Goal: Information Seeking & Learning: Find specific fact

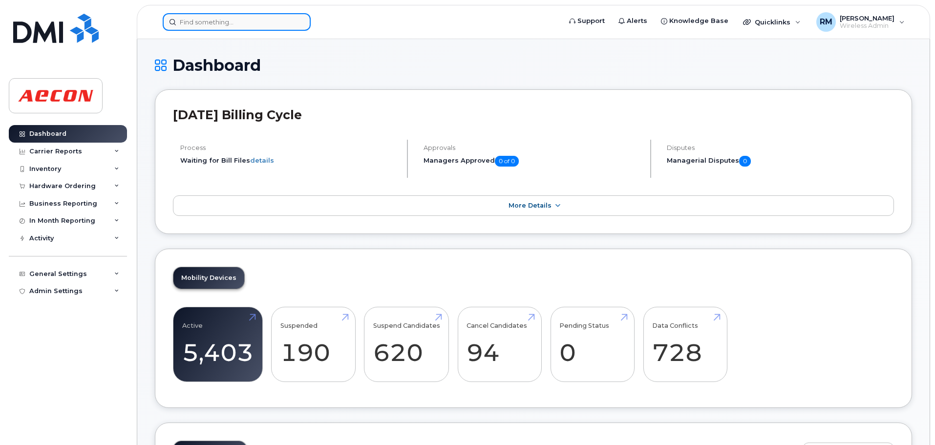
click at [219, 23] on input at bounding box center [237, 22] width 148 height 18
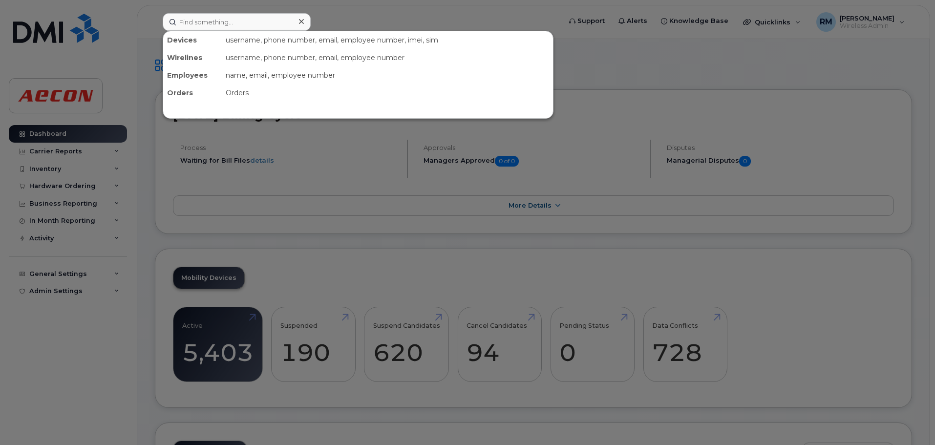
click at [286, 107] on div at bounding box center [467, 222] width 935 height 445
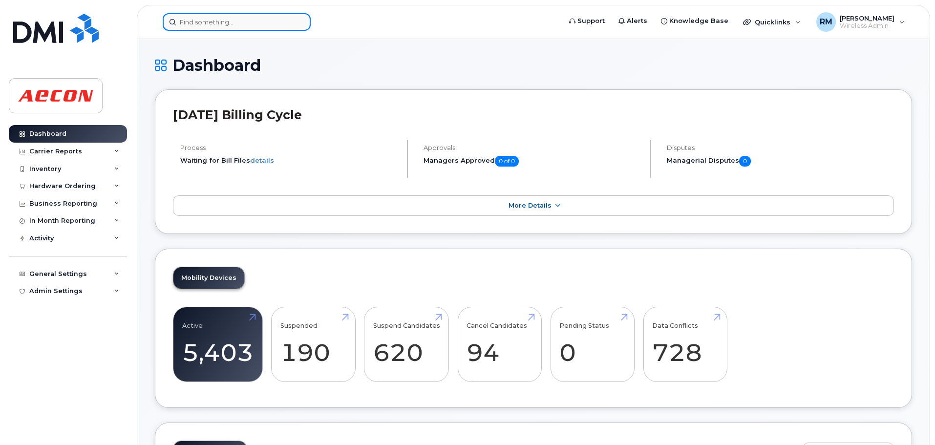
click at [201, 20] on input at bounding box center [237, 22] width 148 height 18
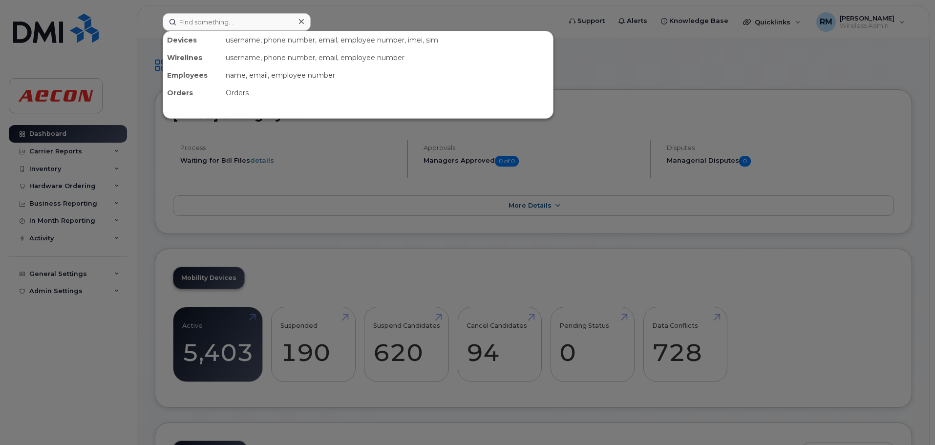
click at [273, 107] on div at bounding box center [467, 222] width 935 height 445
click at [198, 25] on input at bounding box center [237, 22] width 148 height 18
click at [304, 107] on div at bounding box center [467, 222] width 935 height 445
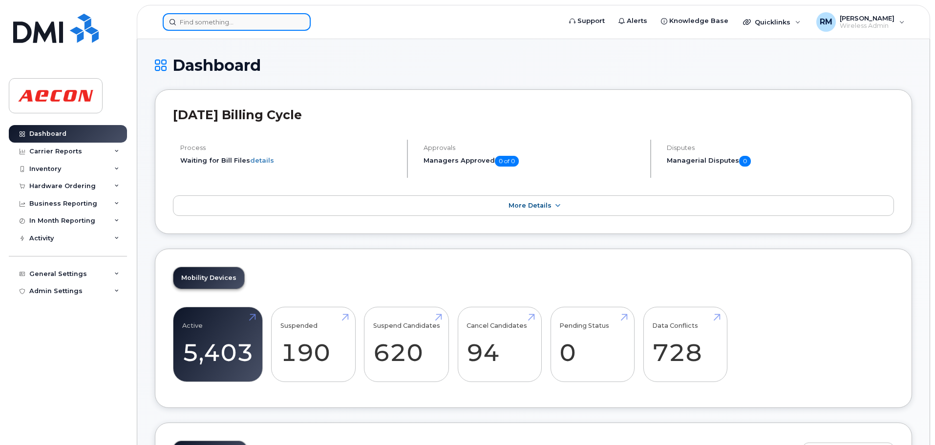
click at [200, 18] on input at bounding box center [237, 22] width 148 height 18
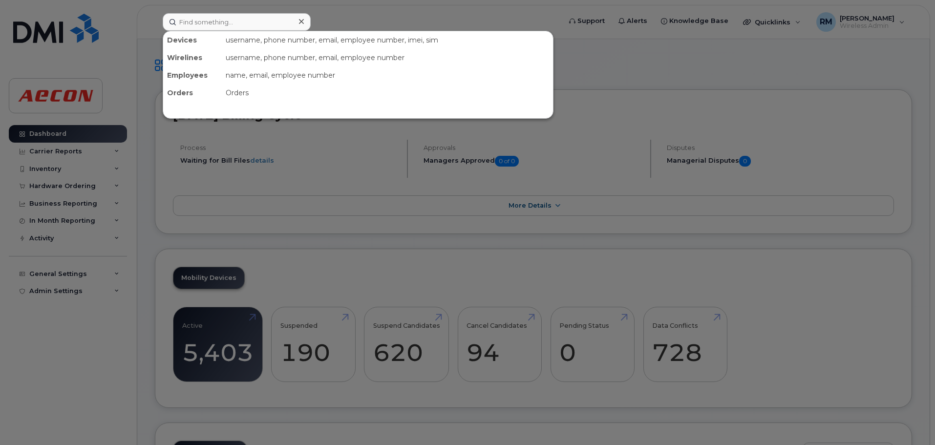
click at [304, 107] on div at bounding box center [467, 222] width 935 height 445
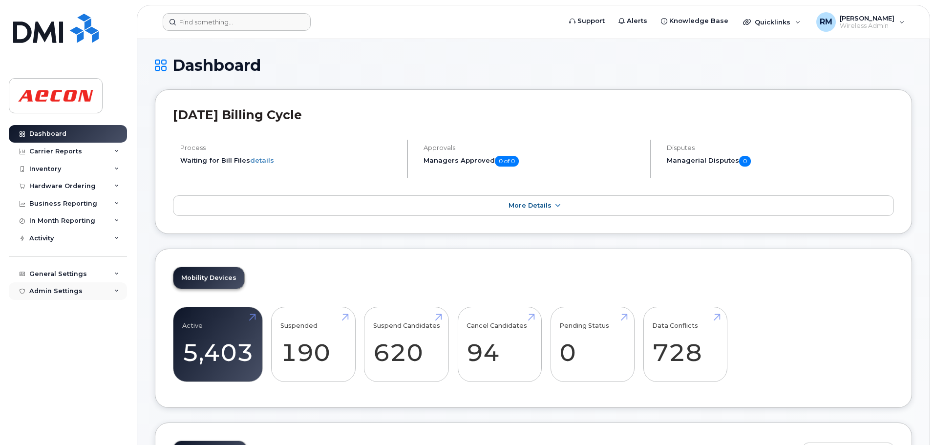
click at [40, 107] on div "Admin Settings" at bounding box center [55, 291] width 53 height 8
click at [44, 107] on div "Admin Settings" at bounding box center [55, 291] width 53 height 8
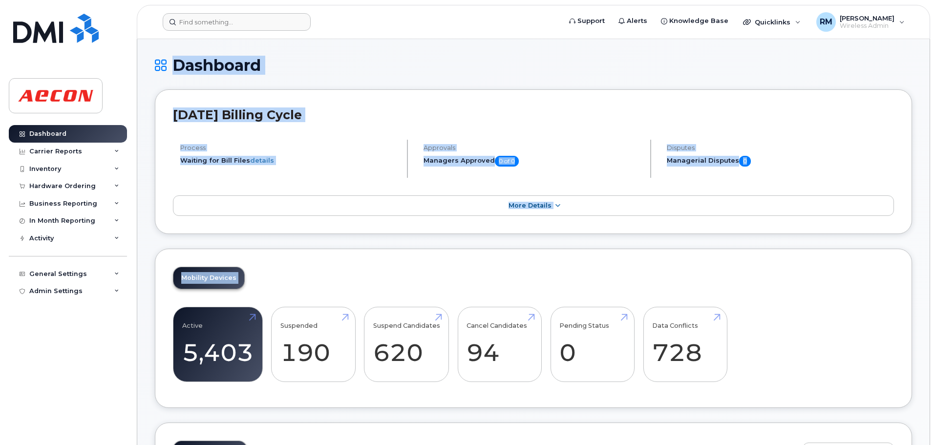
drag, startPoint x: 117, startPoint y: 291, endPoint x: 125, endPoint y: 325, distance: 35.1
click at [131, 107] on div "Dashboard Carrier Reports Monthly Billing Data Daily Data Pooling Data Behavior…" at bounding box center [66, 222] width 132 height 445
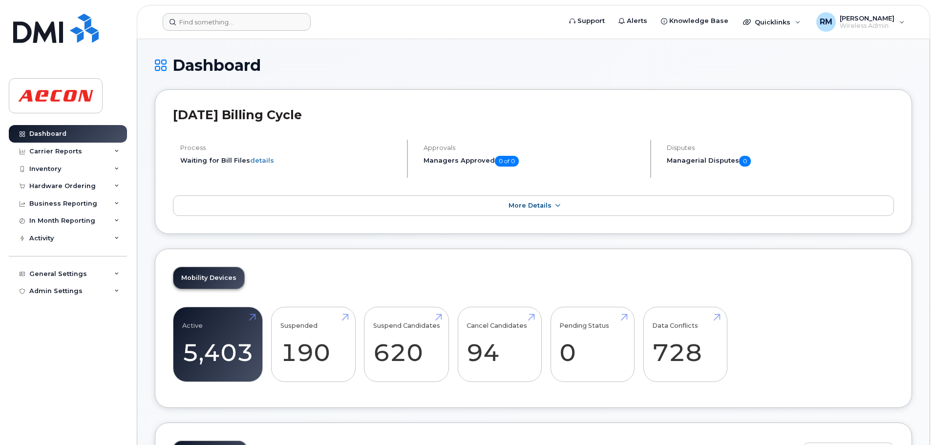
click at [82, 107] on div "Dashboard Carrier Reports Monthly Billing Data Daily Data Pooling Data Behavior…" at bounding box center [69, 277] width 121 height 305
click at [117, 107] on icon at bounding box center [116, 291] width 5 height 5
click at [114, 107] on icon at bounding box center [116, 274] width 5 height 5
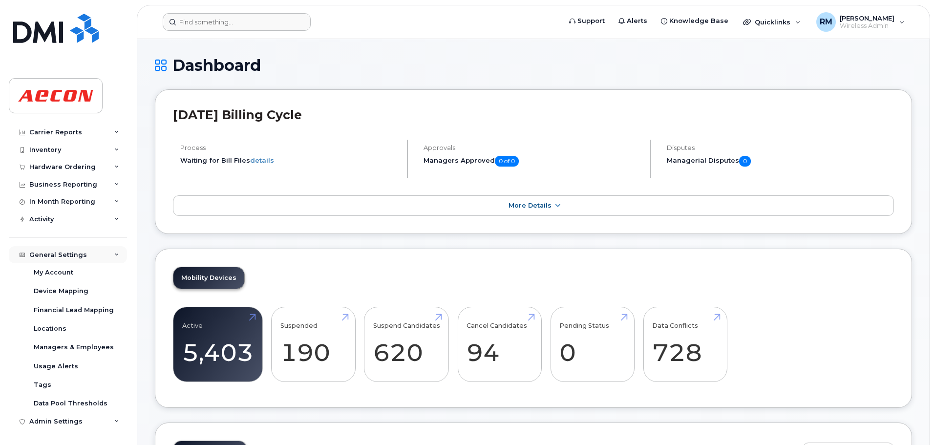
click at [116, 107] on div "General Settings" at bounding box center [68, 255] width 118 height 18
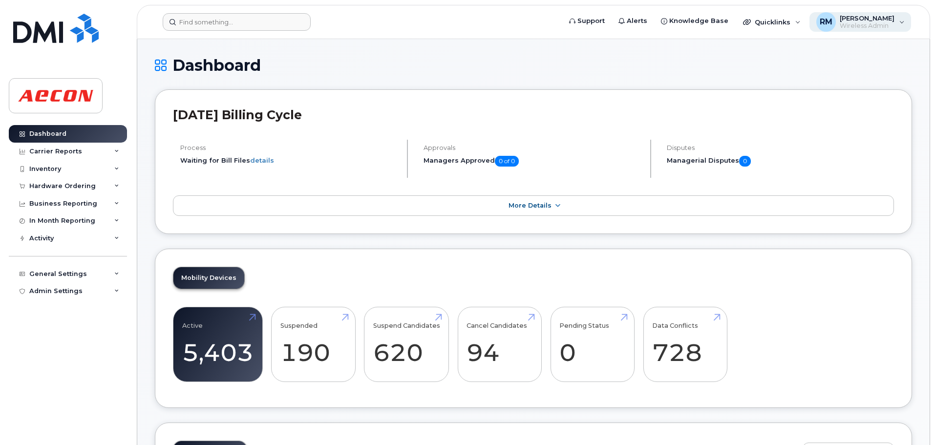
click at [304, 22] on div "RM Robyn Morgan Wireless Admin" at bounding box center [861, 22] width 102 height 20
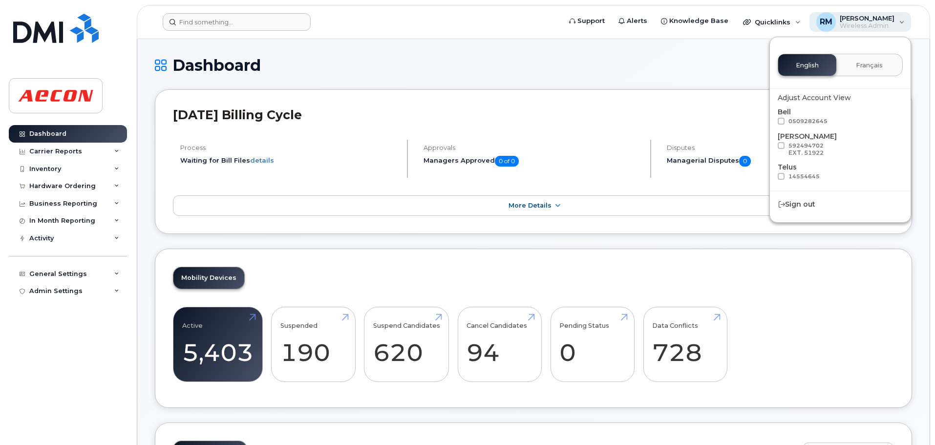
click at [304, 22] on div "RM Robyn Morgan Wireless Admin" at bounding box center [861, 22] width 102 height 20
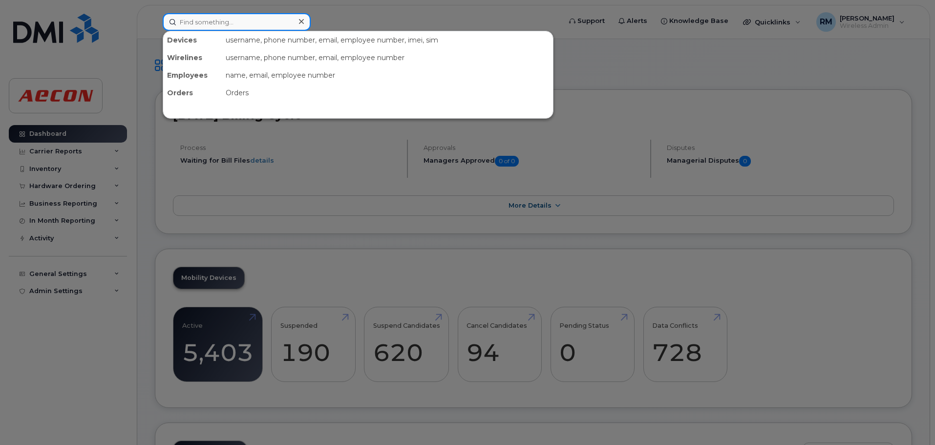
drag, startPoint x: 186, startPoint y: 29, endPoint x: 191, endPoint y: 28, distance: 4.9
click at [186, 29] on input at bounding box center [237, 22] width 148 height 18
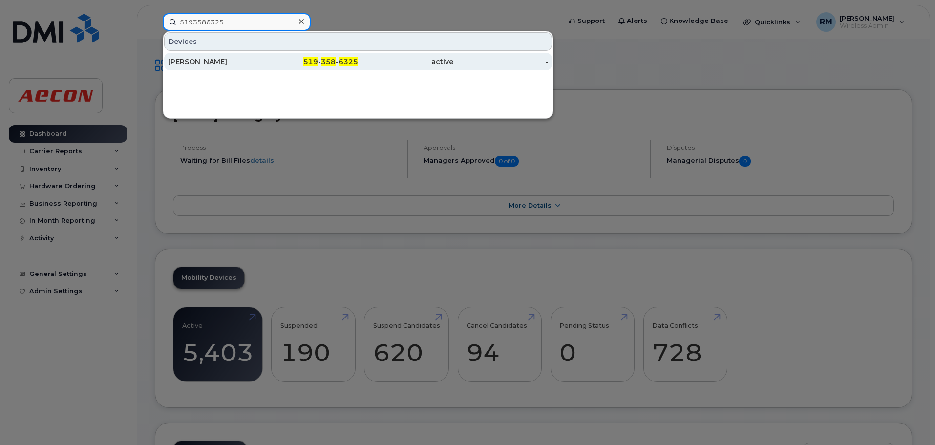
type input "5193586325"
click at [187, 64] on div "Colin Thomas" at bounding box center [215, 62] width 95 height 10
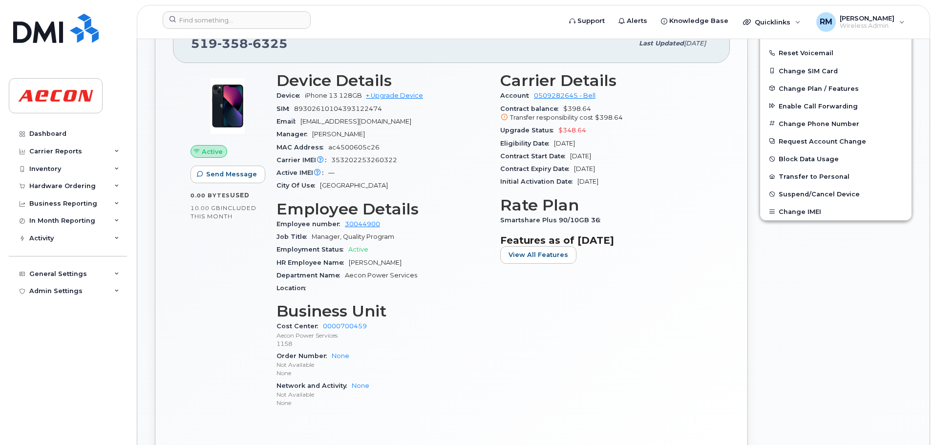
scroll to position [342, 0]
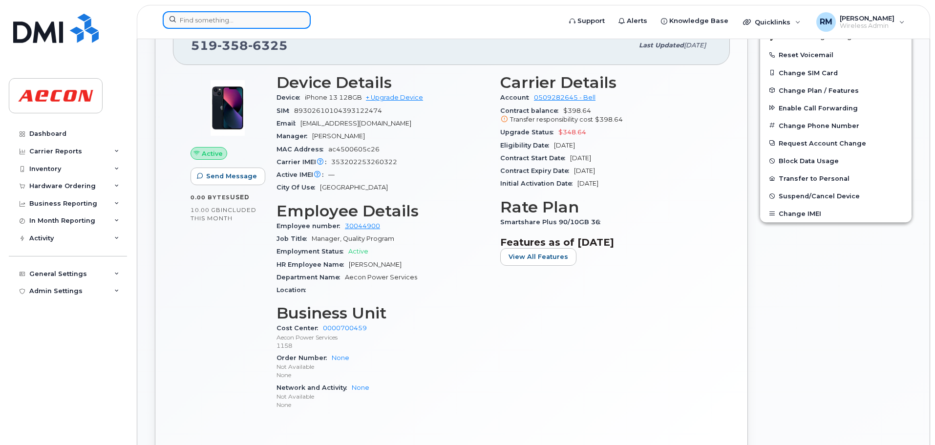
click at [195, 20] on input at bounding box center [237, 20] width 148 height 18
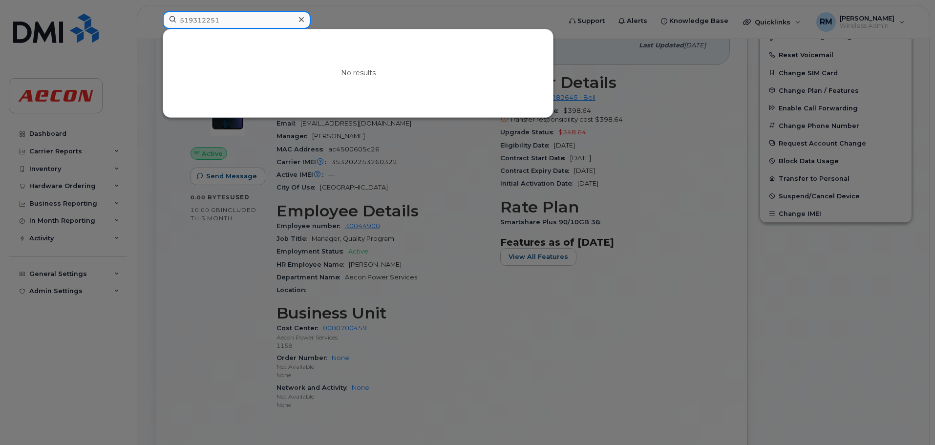
drag, startPoint x: 223, startPoint y: 16, endPoint x: 23, endPoint y: 23, distance: 200.0
click at [155, 22] on div "519312251 No results" at bounding box center [359, 22] width 408 height 22
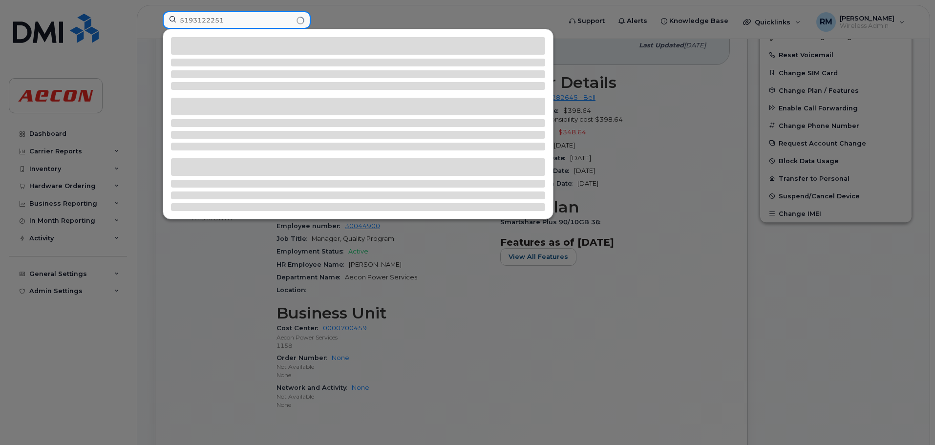
type input "5193122251"
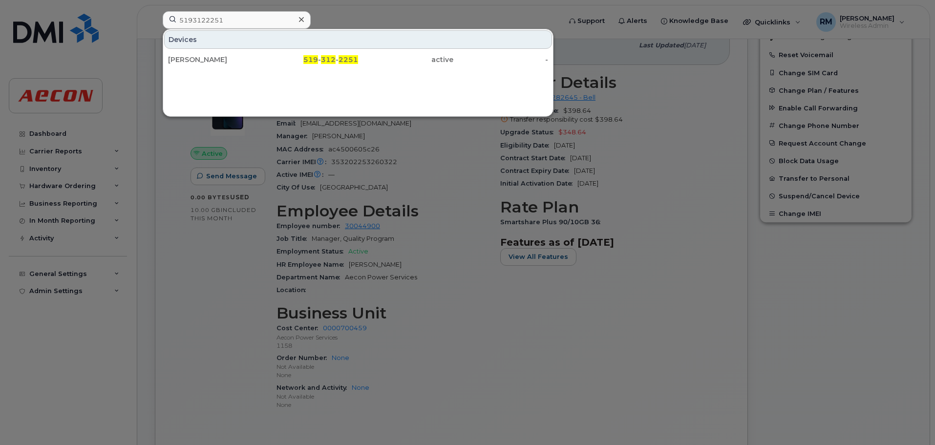
click at [395, 83] on div "Devices Bradley Mccann 519 - 312 - 2251 active -" at bounding box center [358, 73] width 391 height 88
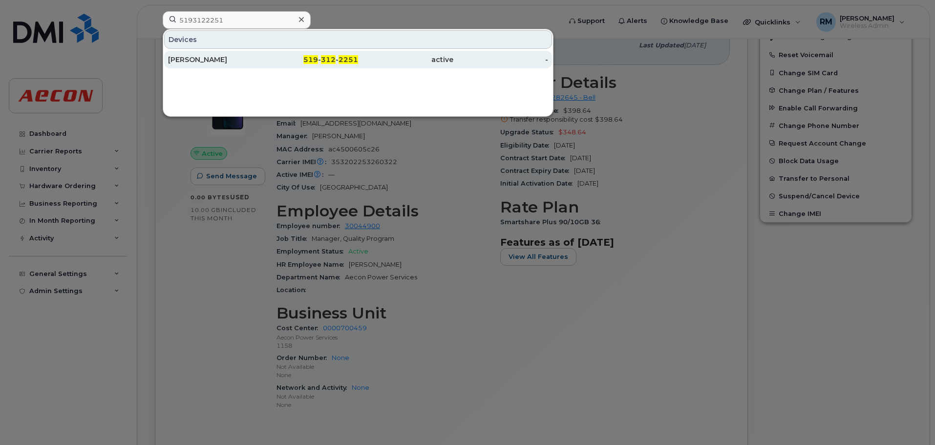
click at [201, 61] on div "Bradley Mccann" at bounding box center [215, 60] width 95 height 10
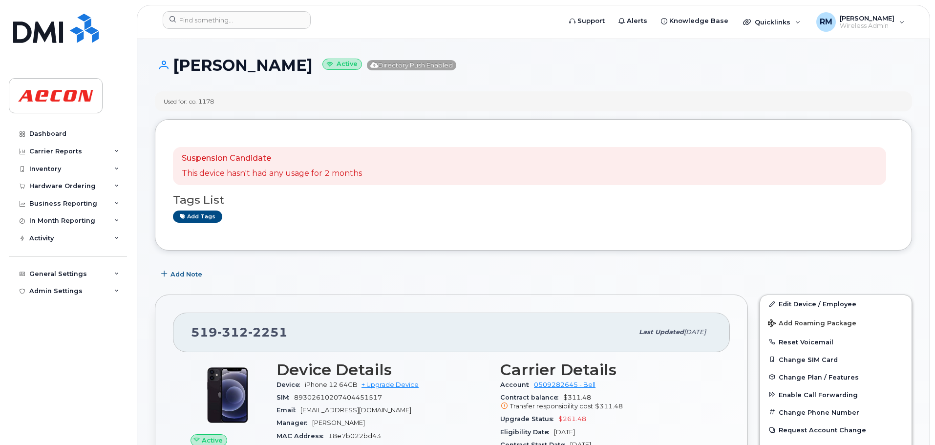
drag, startPoint x: 304, startPoint y: 68, endPoint x: 166, endPoint y: 63, distance: 138.4
click at [166, 63] on h1 "Bradley Mccann Active Directory Push Enabled" at bounding box center [534, 65] width 758 height 17
copy h1 "Bradley Mccann"
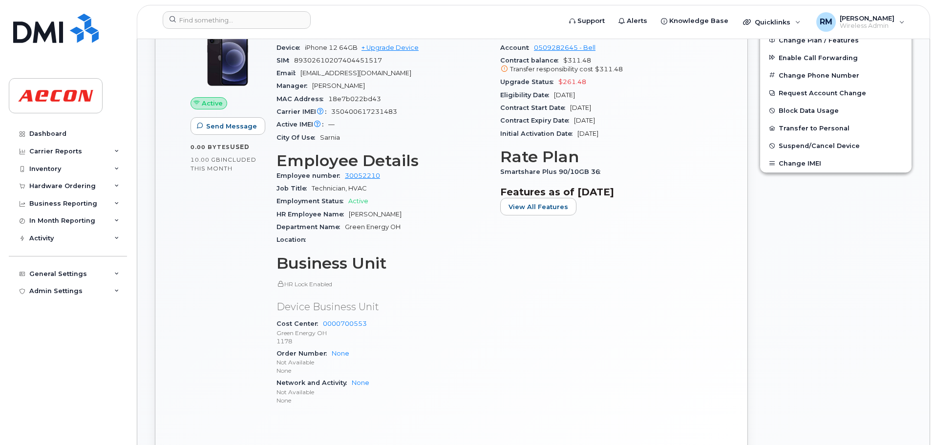
scroll to position [342, 0]
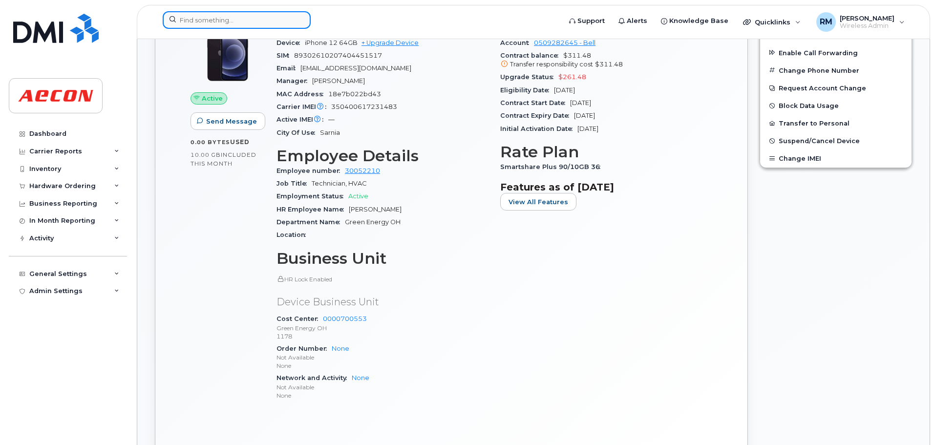
click at [192, 15] on input at bounding box center [237, 20] width 148 height 18
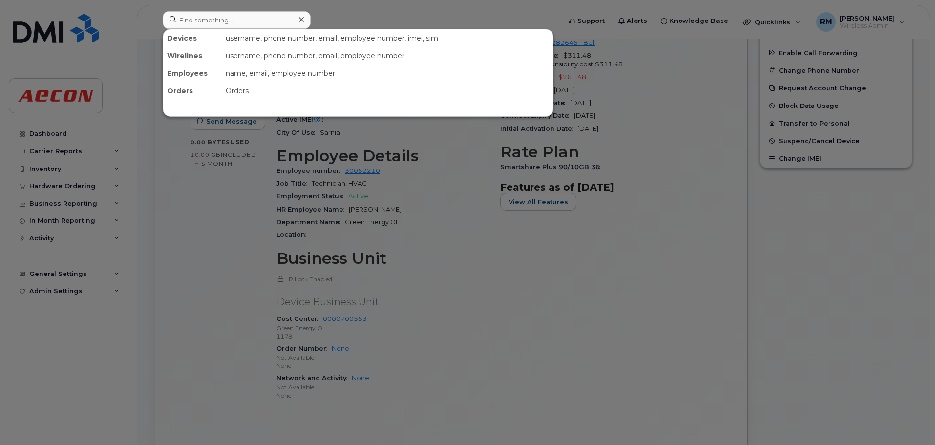
click at [605, 272] on div at bounding box center [467, 222] width 935 height 445
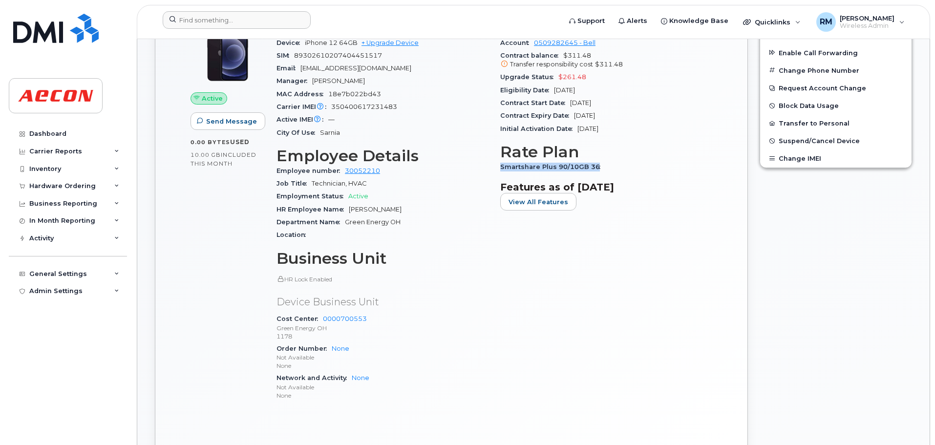
drag, startPoint x: 501, startPoint y: 165, endPoint x: 604, endPoint y: 165, distance: 103.1
click at [604, 165] on div "Smartshare Plus 90/10GB 36" at bounding box center [606, 167] width 212 height 13
copy span "Smartshare Plus 90/10GB 36"
click at [200, 21] on input at bounding box center [237, 20] width 148 height 18
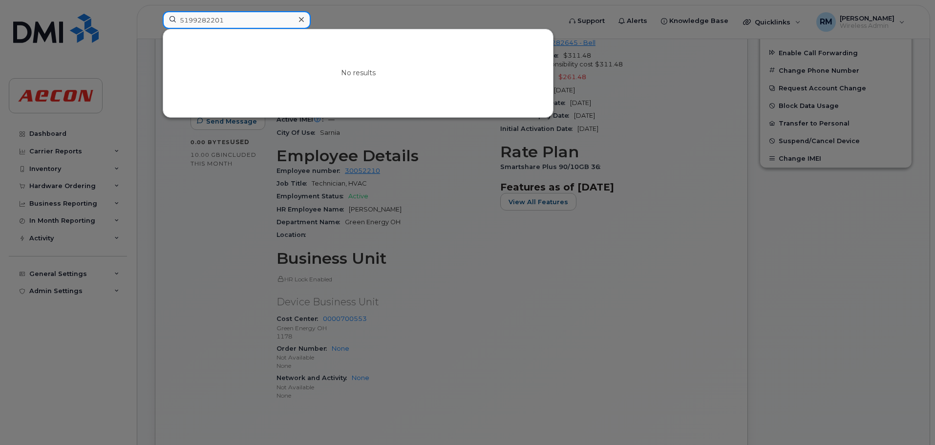
drag, startPoint x: 236, startPoint y: 22, endPoint x: 31, endPoint y: 22, distance: 204.3
click at [155, 22] on div "5199282201 No results" at bounding box center [359, 22] width 408 height 22
drag, startPoint x: 222, startPoint y: 21, endPoint x: 130, endPoint y: 19, distance: 91.9
click at [155, 19] on div "5199282201 No results" at bounding box center [359, 22] width 408 height 22
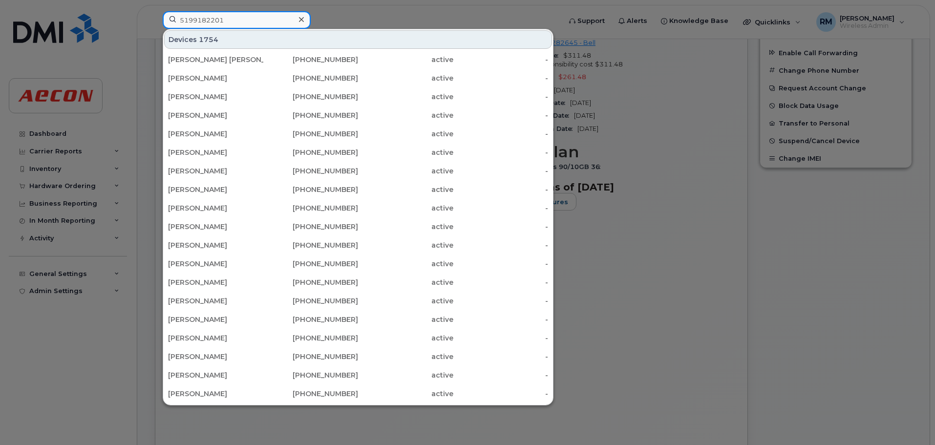
type input "5199182201"
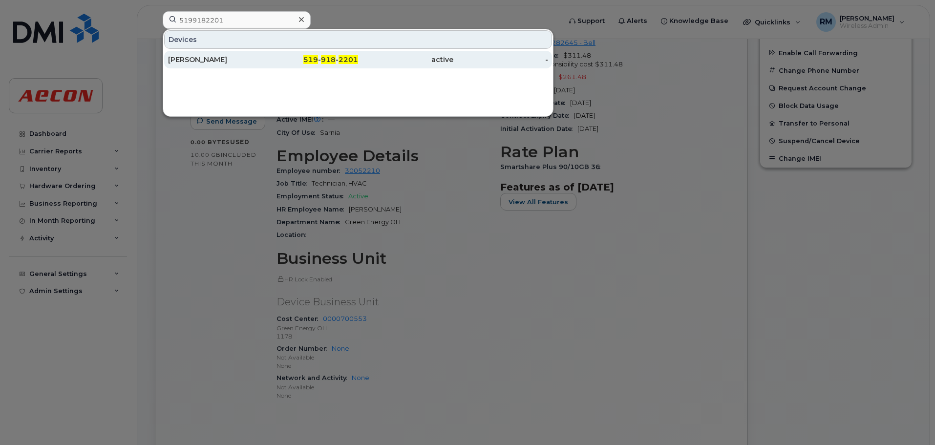
click at [220, 60] on div "Robert Cushman" at bounding box center [215, 60] width 95 height 10
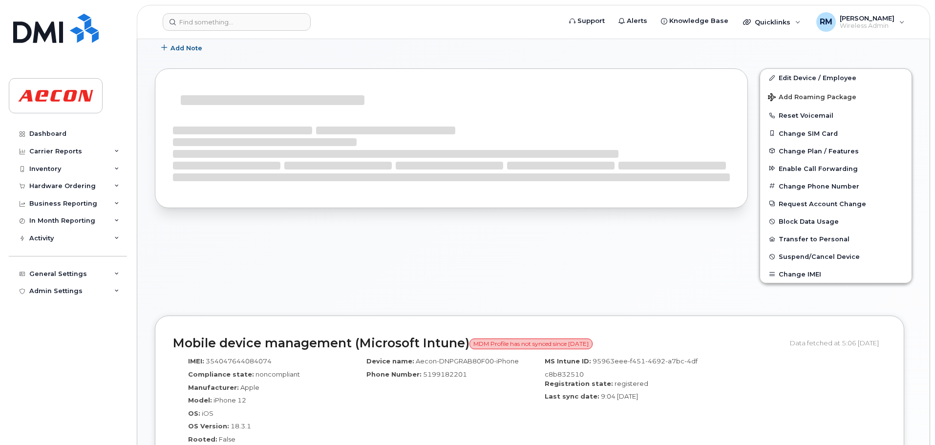
scroll to position [333, 0]
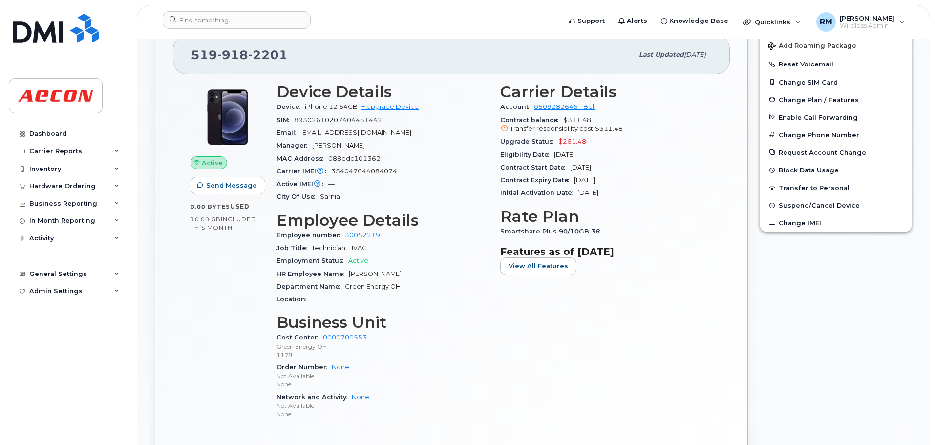
click at [347, 272] on span "HR Employee Name" at bounding box center [313, 273] width 72 height 7
drag, startPoint x: 349, startPoint y: 273, endPoint x: 413, endPoint y: 273, distance: 64.5
click at [413, 273] on div "HR Employee Name Robert Cushman" at bounding box center [383, 274] width 212 height 13
copy span "Robert Cushman"
click at [500, 233] on div "Carrier Details Account 0509282645 - Bell Contract balance $311.48 Transfer res…" at bounding box center [607, 255] width 224 height 357
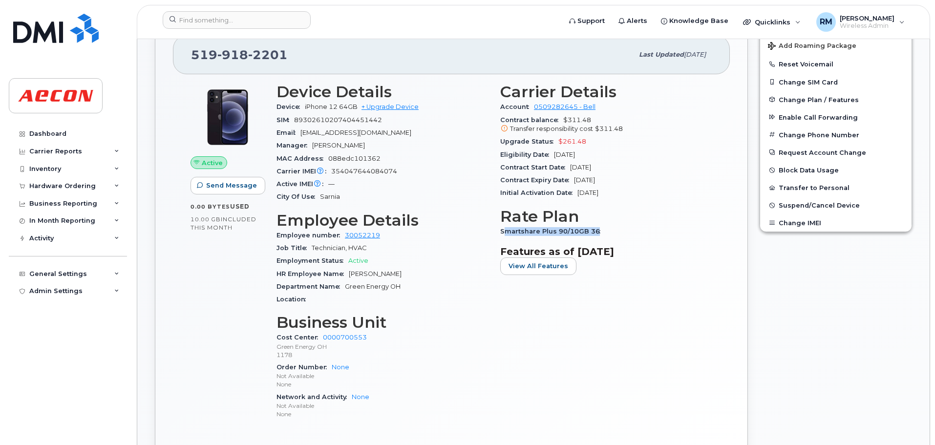
drag, startPoint x: 505, startPoint y: 230, endPoint x: 607, endPoint y: 238, distance: 101.9
click at [607, 238] on div "Smartshare Plus 90/10GB 36" at bounding box center [606, 231] width 212 height 13
copy span "martshare Plus 90/10GB 36"
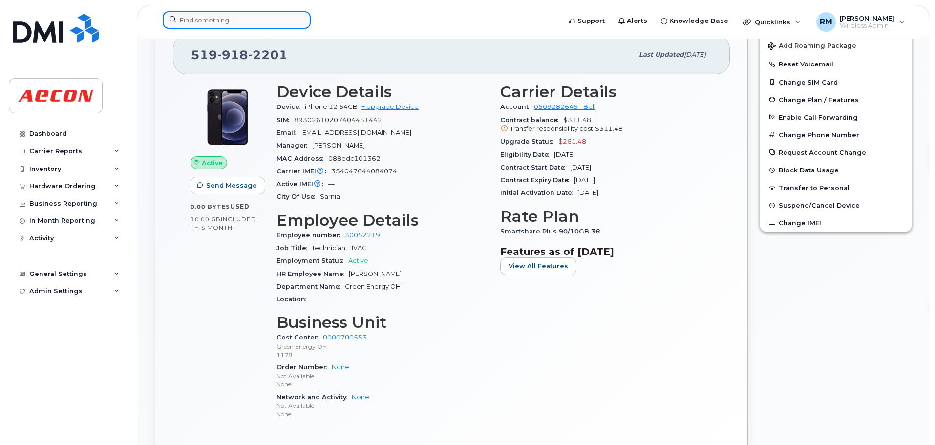
click at [208, 24] on input at bounding box center [237, 20] width 148 height 18
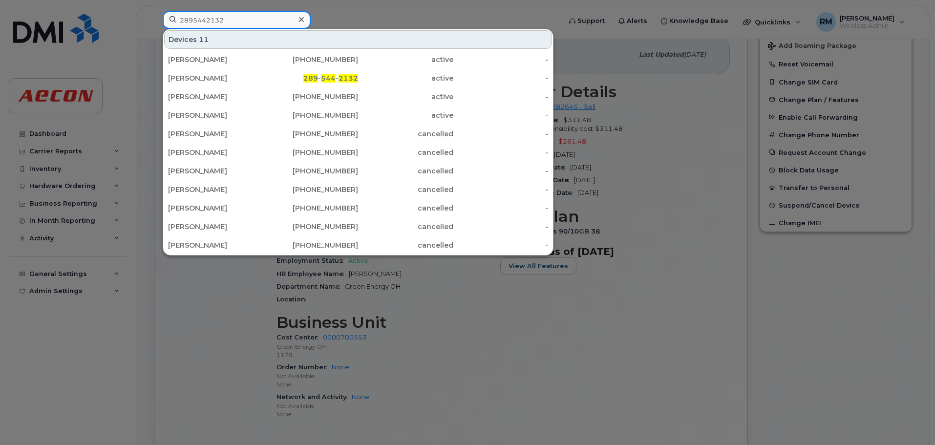
type input "2895442132"
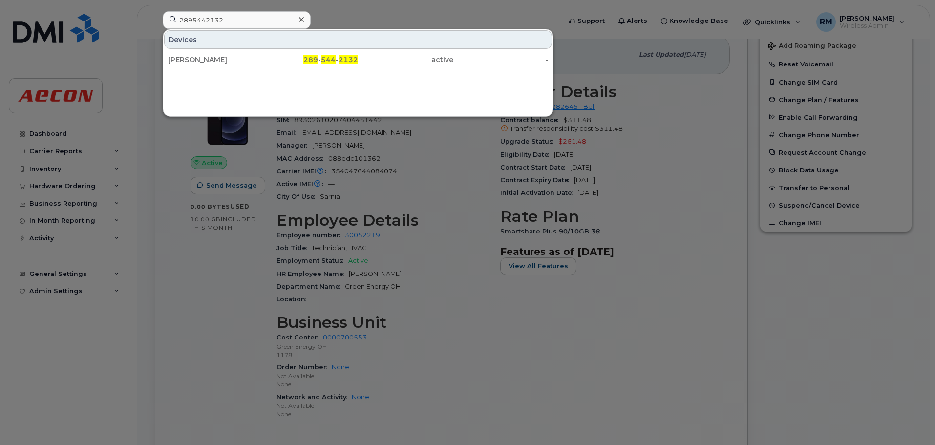
drag, startPoint x: 194, startPoint y: 63, endPoint x: 214, endPoint y: 109, distance: 50.1
click at [194, 63] on div "Shannon Smith" at bounding box center [215, 60] width 95 height 10
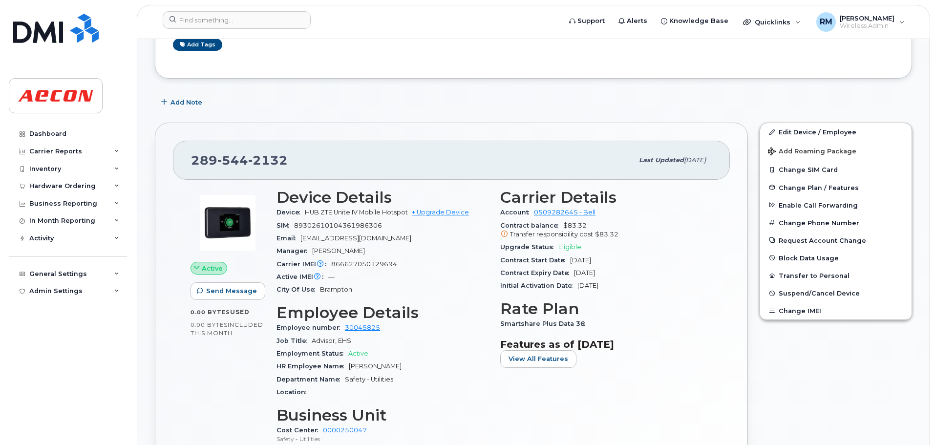
scroll to position [244, 0]
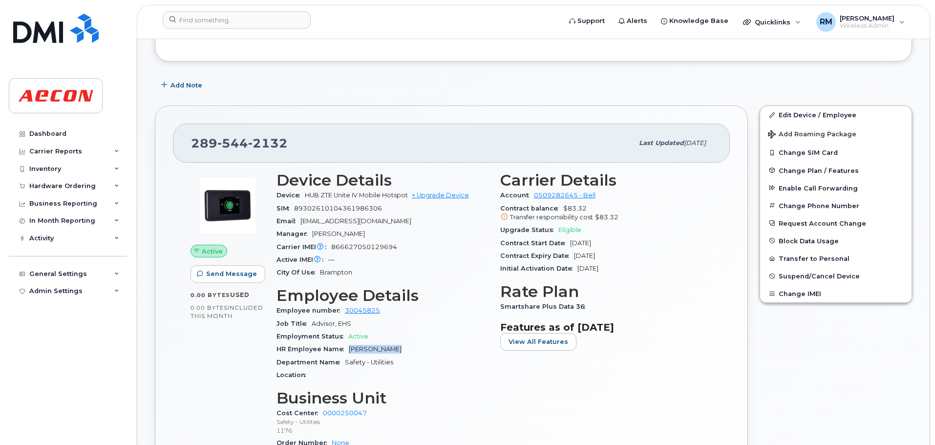
drag, startPoint x: 397, startPoint y: 348, endPoint x: 347, endPoint y: 347, distance: 49.4
click at [347, 347] on div "HR Employee Name [PERSON_NAME]" at bounding box center [383, 349] width 212 height 13
copy span "[PERSON_NAME]"
drag, startPoint x: 501, startPoint y: 309, endPoint x: 595, endPoint y: 312, distance: 94.4
click at [595, 312] on div "Smartshare Plus Data 36" at bounding box center [606, 307] width 212 height 13
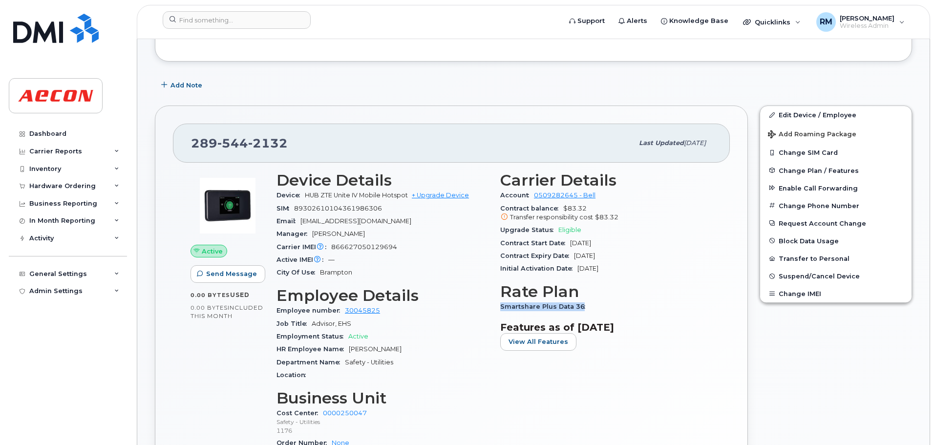
copy span "Smartshare Plus Data 36"
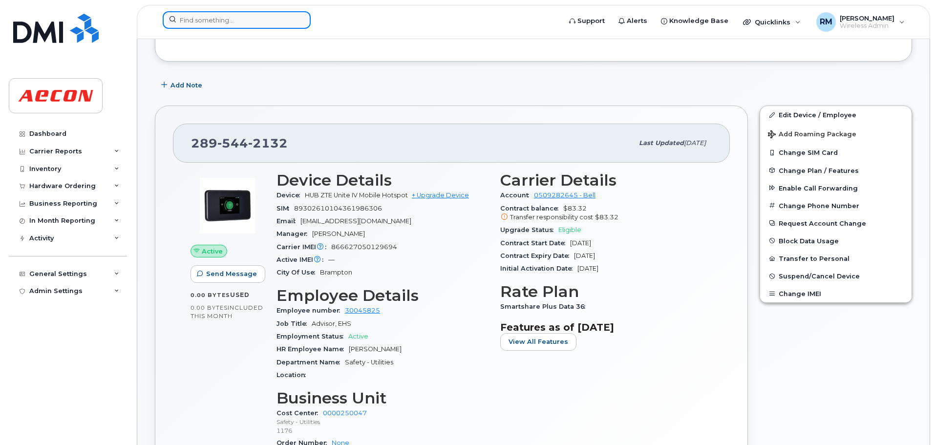
click at [240, 24] on input at bounding box center [237, 20] width 148 height 18
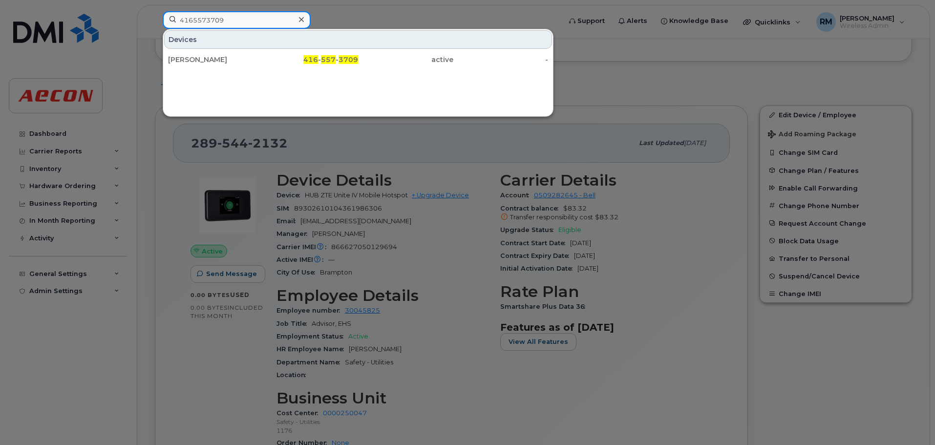
type input "4165573709"
drag, startPoint x: 215, startPoint y: 58, endPoint x: 250, endPoint y: 100, distance: 54.5
click at [215, 58] on div "[PERSON_NAME]" at bounding box center [215, 60] width 95 height 10
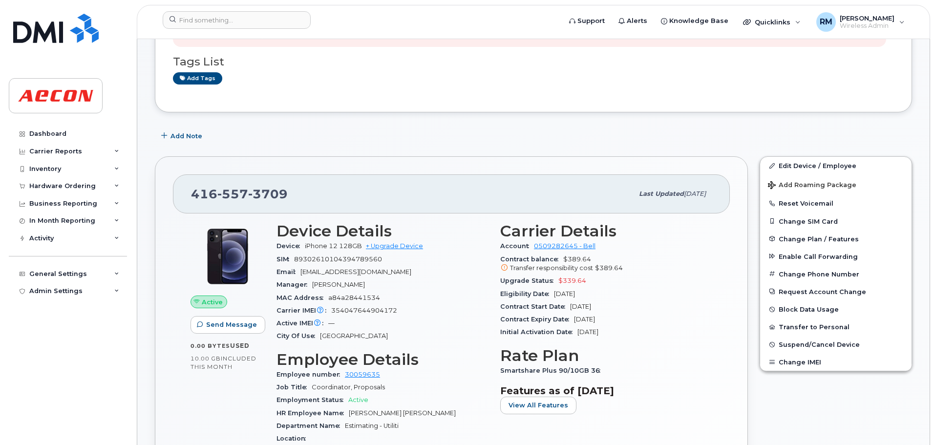
scroll to position [195, 0]
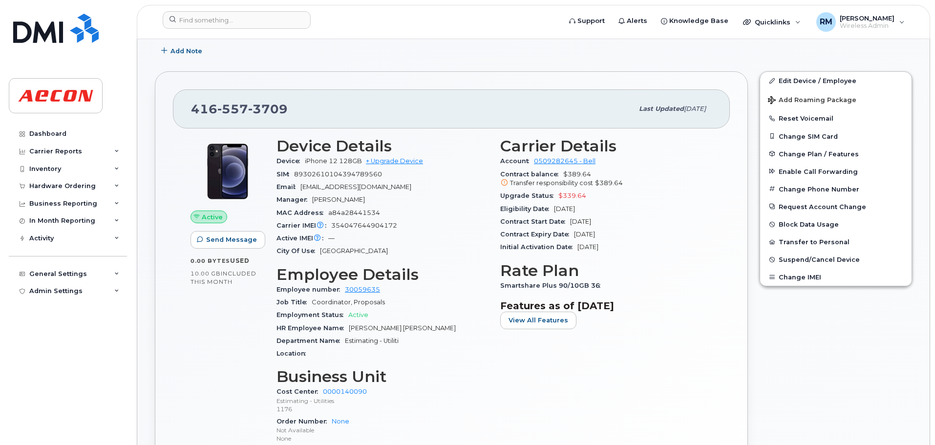
drag, startPoint x: 349, startPoint y: 327, endPoint x: 459, endPoint y: 330, distance: 110.0
click at [459, 330] on div "HR Employee Name [PERSON_NAME] [PERSON_NAME]" at bounding box center [383, 328] width 212 height 13
copy span "[PERSON_NAME] [PERSON_NAME]"
drag, startPoint x: 500, startPoint y: 286, endPoint x: 605, endPoint y: 286, distance: 104.1
click at [605, 286] on div "Smartshare Plus 90/10GB 36" at bounding box center [606, 286] width 212 height 13
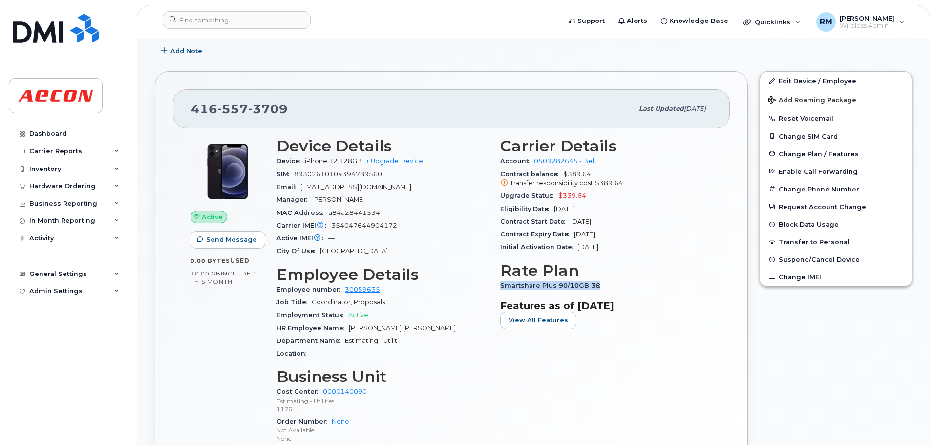
copy span "Smartshare Plus 90/10GB 36"
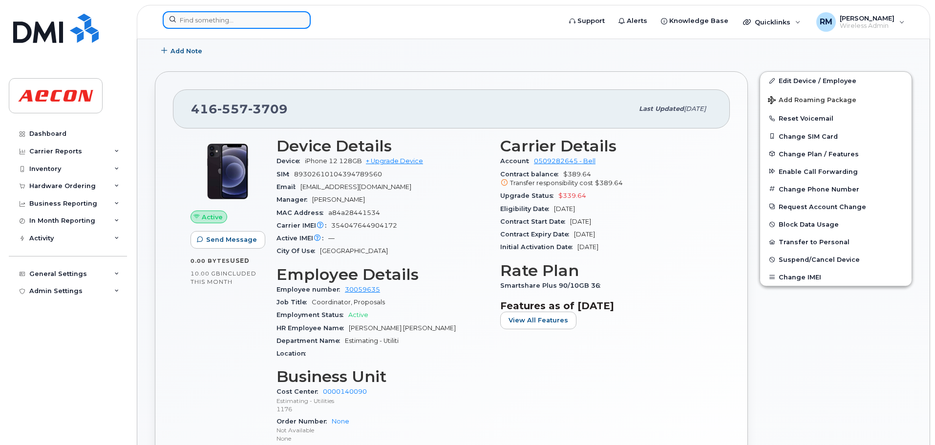
drag, startPoint x: 180, startPoint y: 20, endPoint x: 172, endPoint y: 22, distance: 8.7
click at [180, 20] on input at bounding box center [237, 20] width 148 height 18
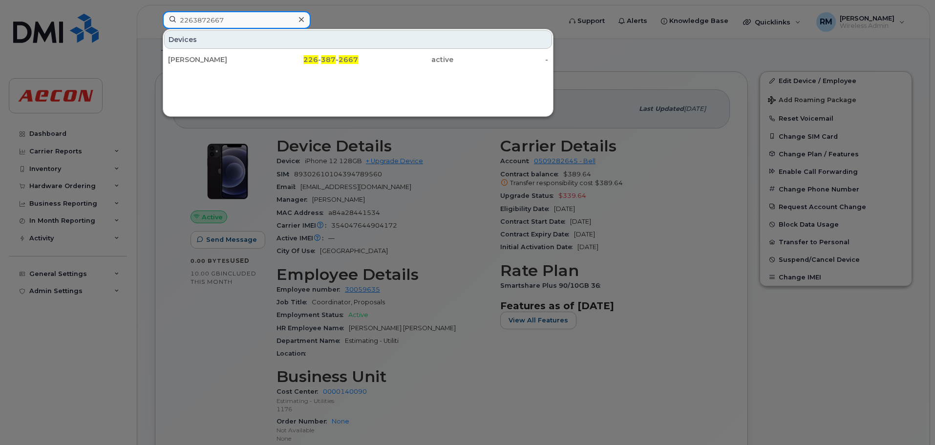
type input "2263872667"
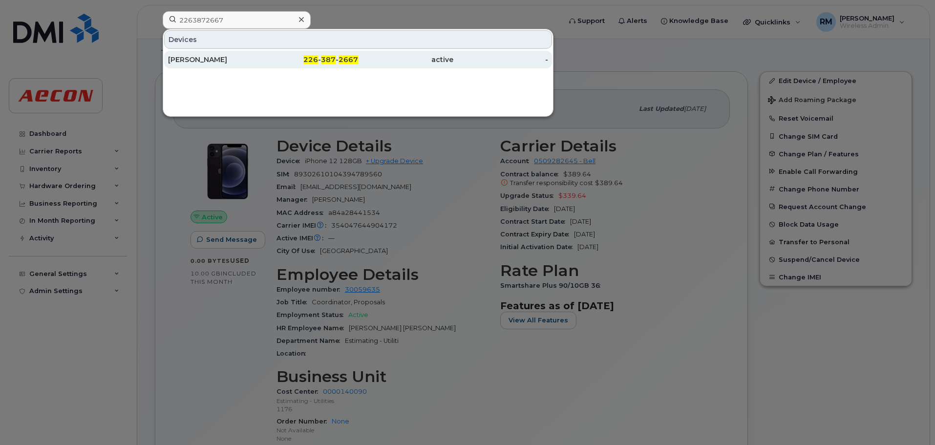
click at [325, 59] on span "387" at bounding box center [328, 59] width 15 height 9
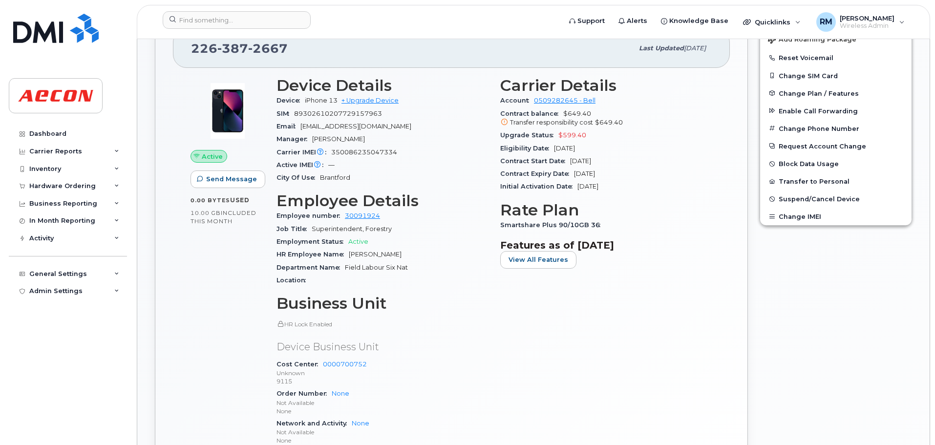
scroll to position [342, 0]
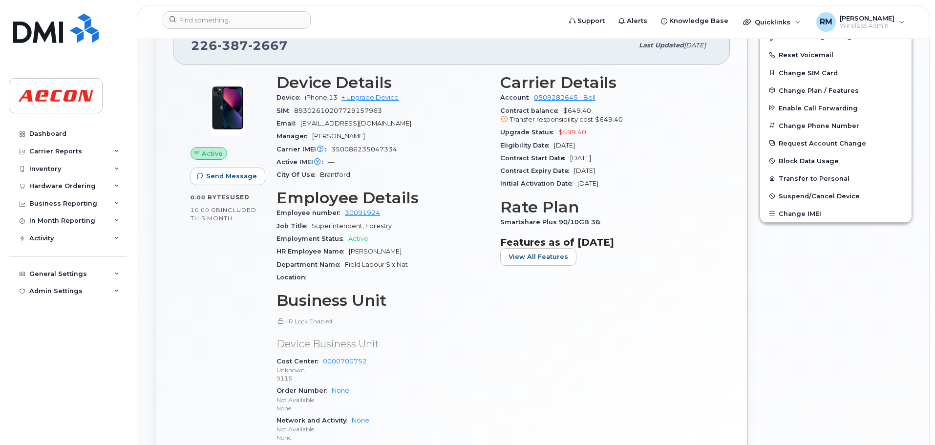
drag, startPoint x: 348, startPoint y: 252, endPoint x: 435, endPoint y: 248, distance: 86.6
click at [435, 248] on div "HR Employee Name David Lalancette" at bounding box center [383, 251] width 212 height 13
copy span "David Lalancette"
drag, startPoint x: 502, startPoint y: 224, endPoint x: 614, endPoint y: 221, distance: 112.4
click at [614, 221] on div "Smartshare Plus 90/10GB 36" at bounding box center [606, 222] width 212 height 13
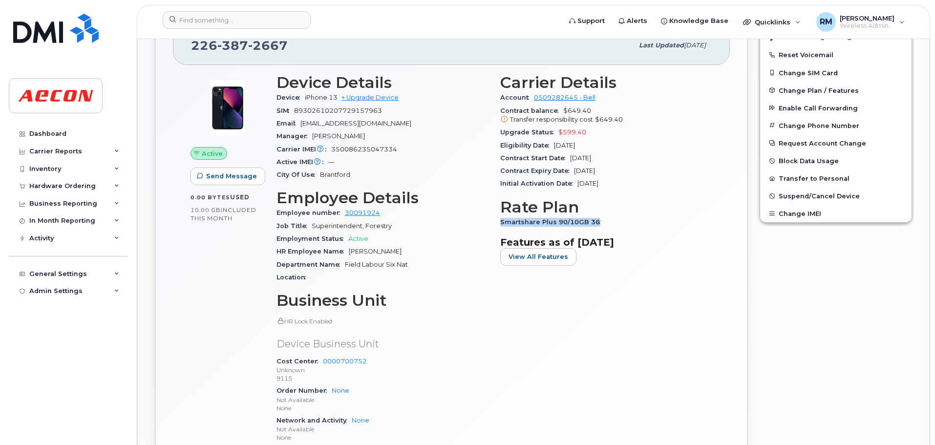
copy span "Smartshare Plus 90/10GB 36"
click at [205, 19] on input at bounding box center [237, 20] width 148 height 18
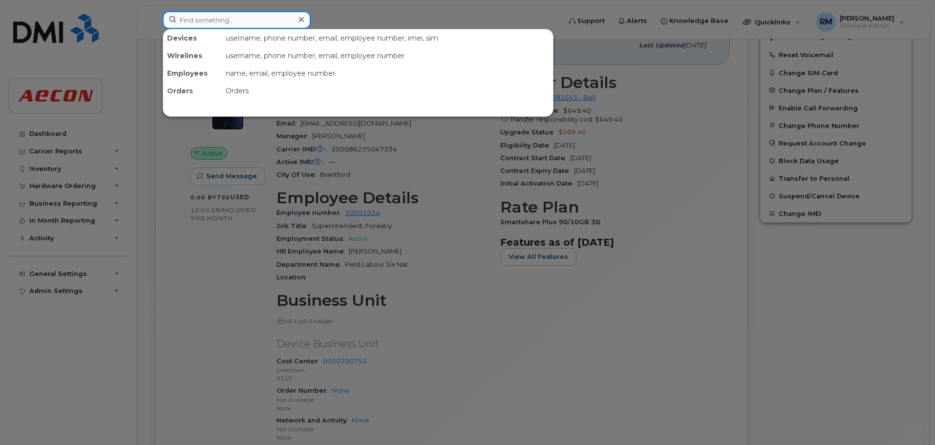
click at [188, 22] on input at bounding box center [237, 20] width 148 height 18
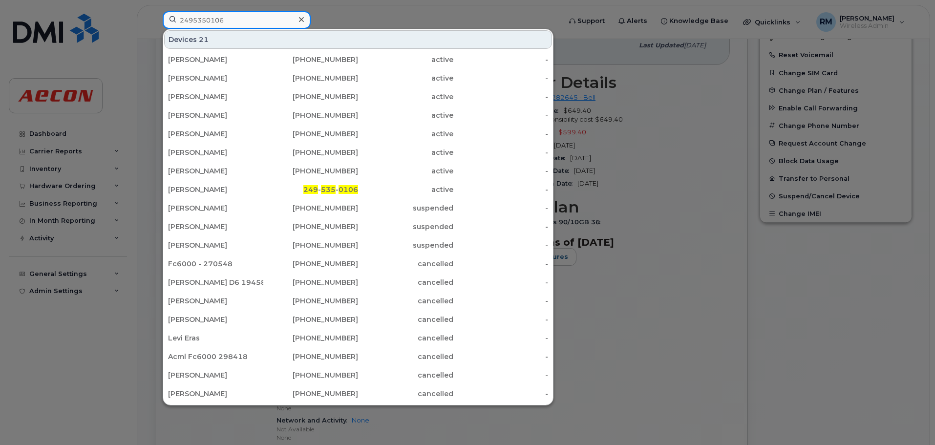
type input "2495350106"
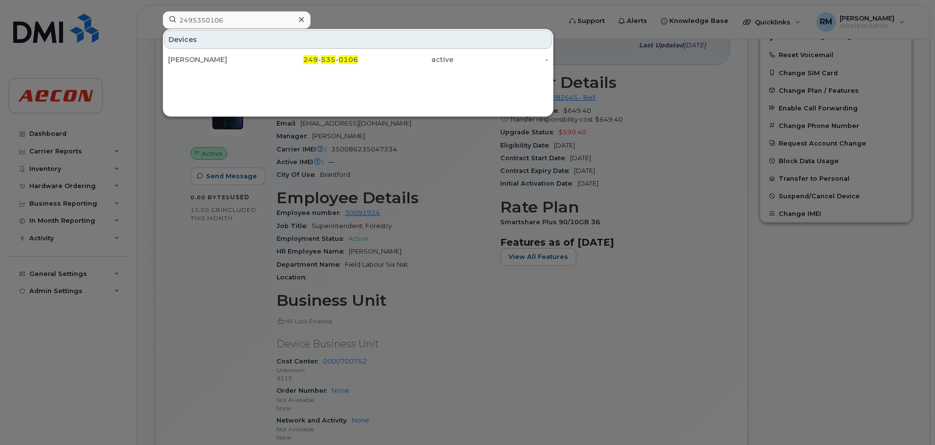
drag, startPoint x: 184, startPoint y: 60, endPoint x: 225, endPoint y: 119, distance: 71.7
click at [184, 60] on div "Chris Daniels" at bounding box center [215, 60] width 95 height 10
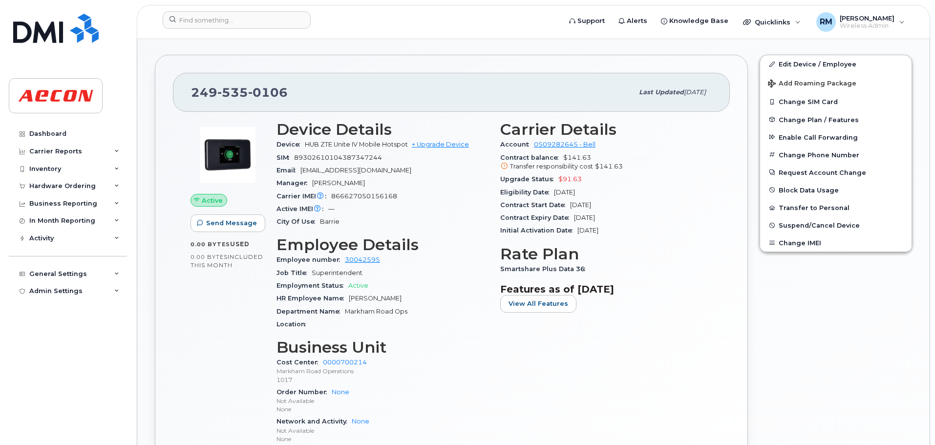
scroll to position [293, 0]
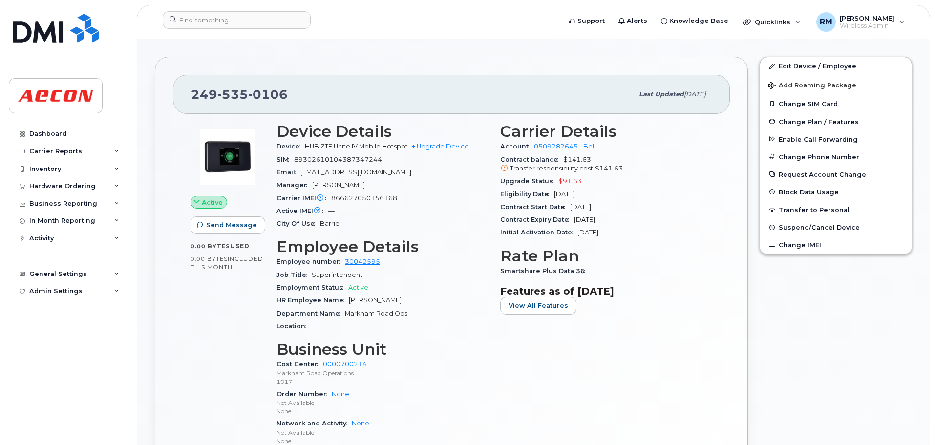
drag, startPoint x: 349, startPoint y: 299, endPoint x: 422, endPoint y: 297, distance: 72.4
click at [422, 297] on div "HR Employee Name [PERSON_NAME]" at bounding box center [383, 300] width 212 height 13
copy span "[PERSON_NAME]"
click at [500, 270] on div "Carrier Details Account 0509282645 - Bell Contract balance $141.63 Transfer res…" at bounding box center [607, 289] width 224 height 344
drag, startPoint x: 502, startPoint y: 272, endPoint x: 600, endPoint y: 272, distance: 98.2
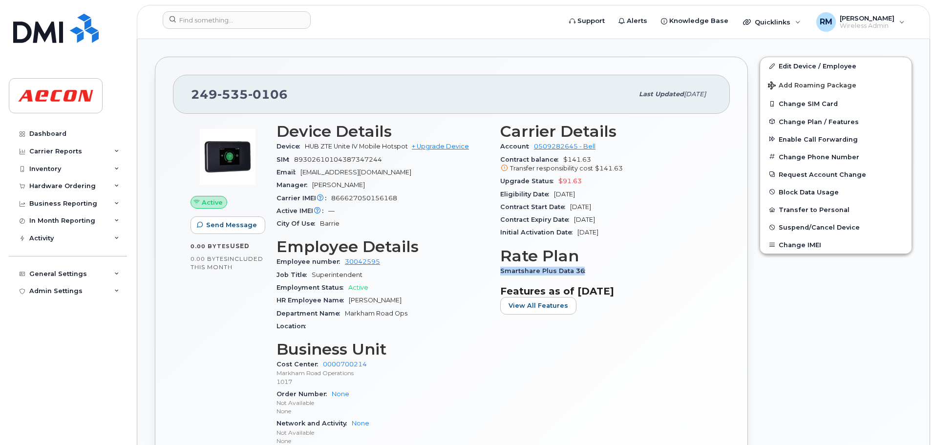
click at [600, 272] on div "Smartshare Plus Data 36" at bounding box center [606, 271] width 212 height 13
copy span "Smartshare Plus Data 36"
click at [201, 16] on input at bounding box center [237, 20] width 148 height 18
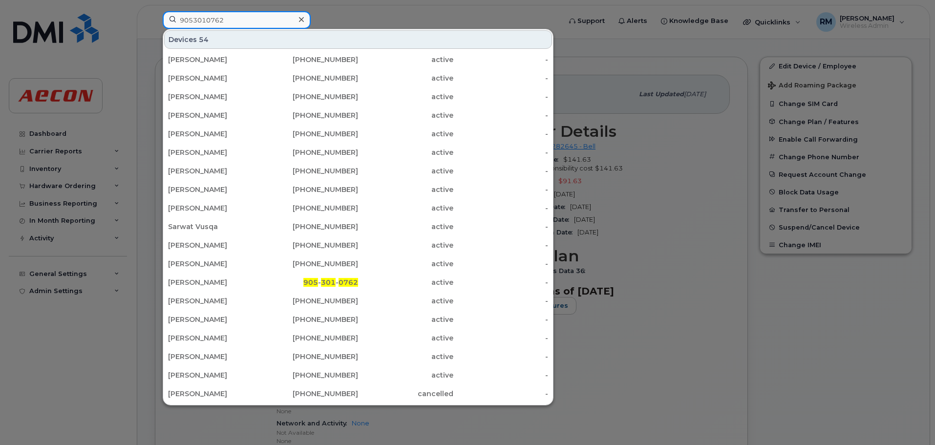
type input "9053010762"
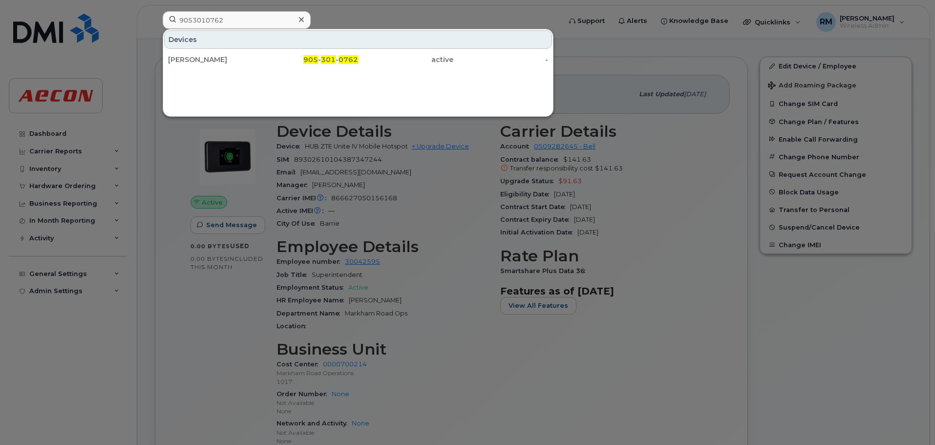
drag, startPoint x: 208, startPoint y: 61, endPoint x: 201, endPoint y: 85, distance: 25.0
click at [208, 61] on div "[PERSON_NAME]" at bounding box center [215, 60] width 95 height 10
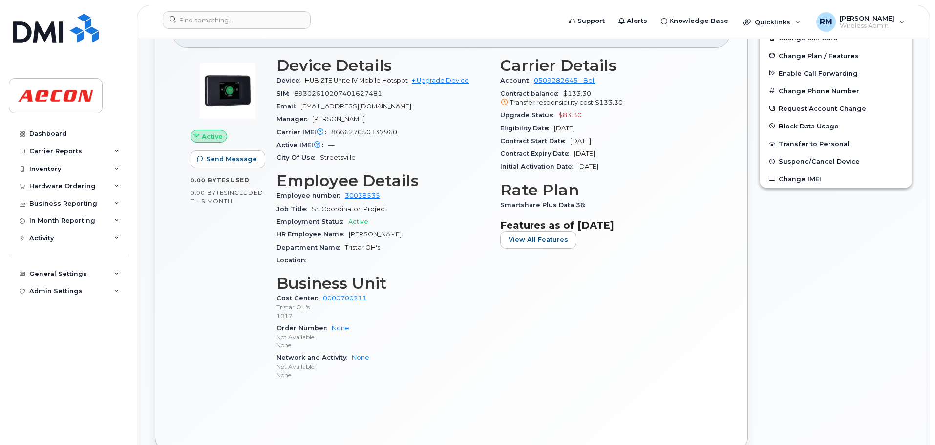
scroll to position [342, 0]
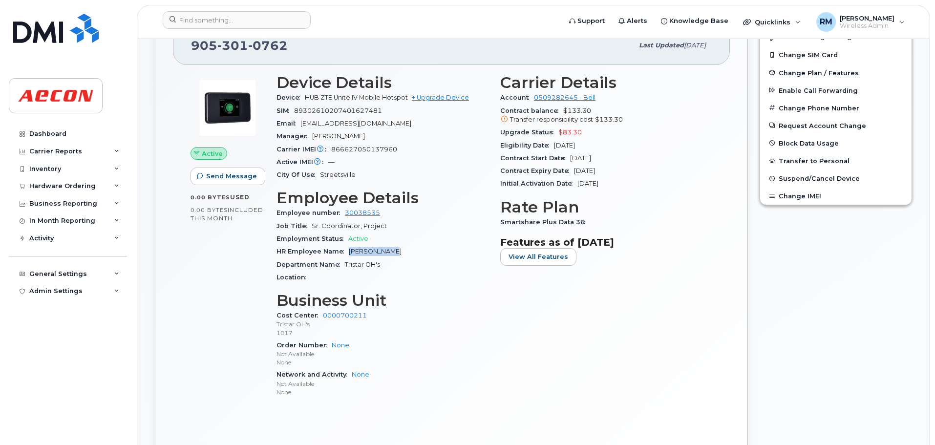
drag, startPoint x: 349, startPoint y: 252, endPoint x: 450, endPoint y: 258, distance: 100.4
click at [450, 258] on div "HR Employee Name [PERSON_NAME]" at bounding box center [383, 251] width 212 height 13
copy span "[PERSON_NAME]"
drag, startPoint x: 501, startPoint y: 220, endPoint x: 606, endPoint y: 220, distance: 104.6
click at [606, 220] on div "Smartshare Plus Data 36" at bounding box center [606, 222] width 212 height 13
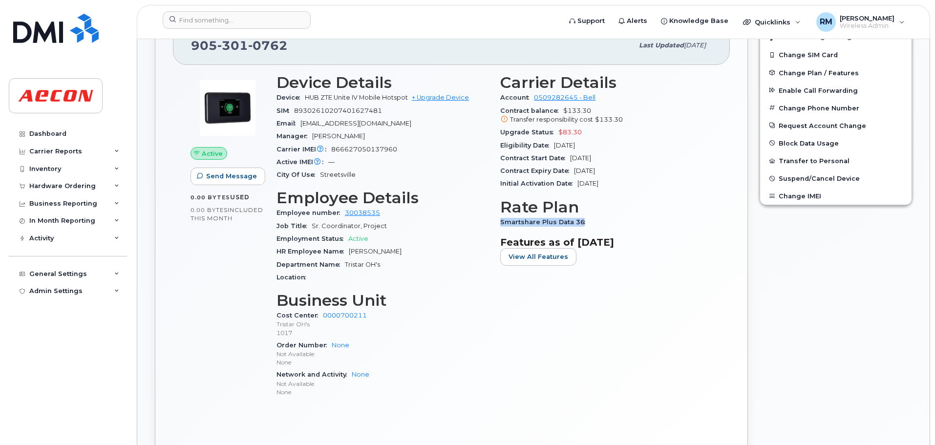
copy span "Smartshare Plus Data 36"
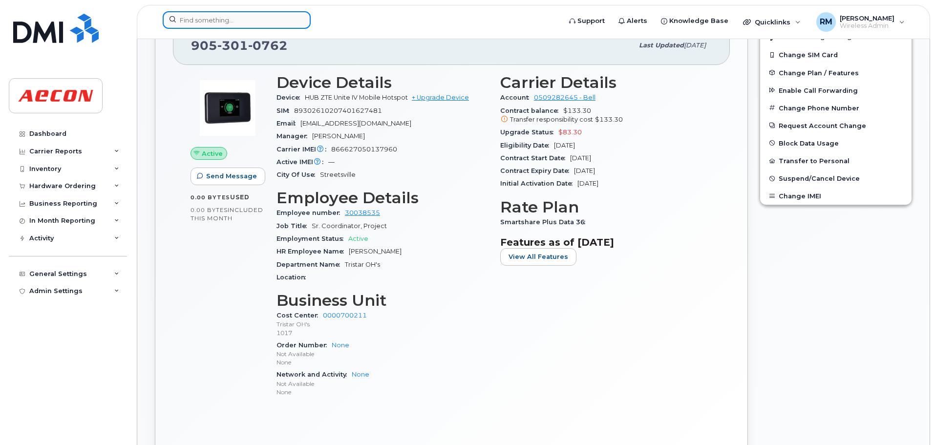
click at [197, 21] on input at bounding box center [237, 20] width 148 height 18
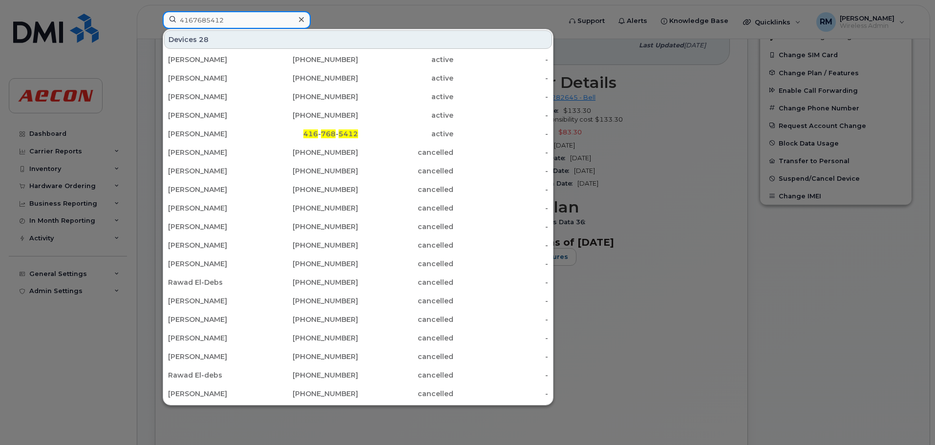
type input "4167685412"
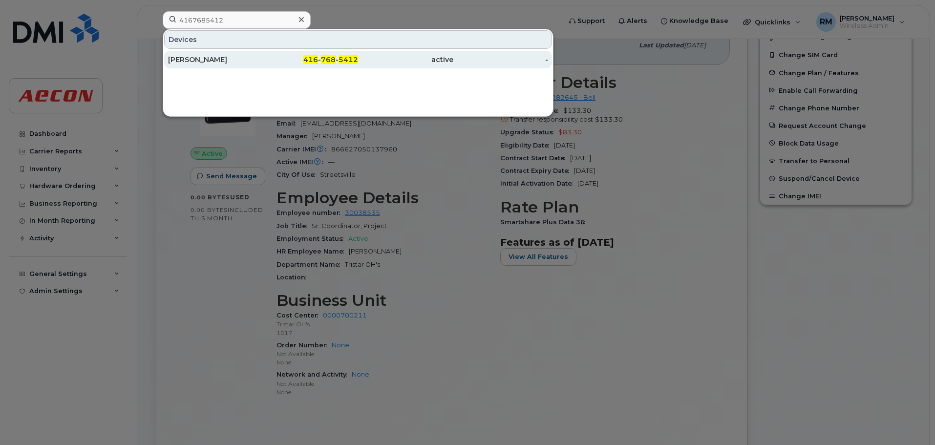
click at [327, 59] on span "768" at bounding box center [328, 59] width 15 height 9
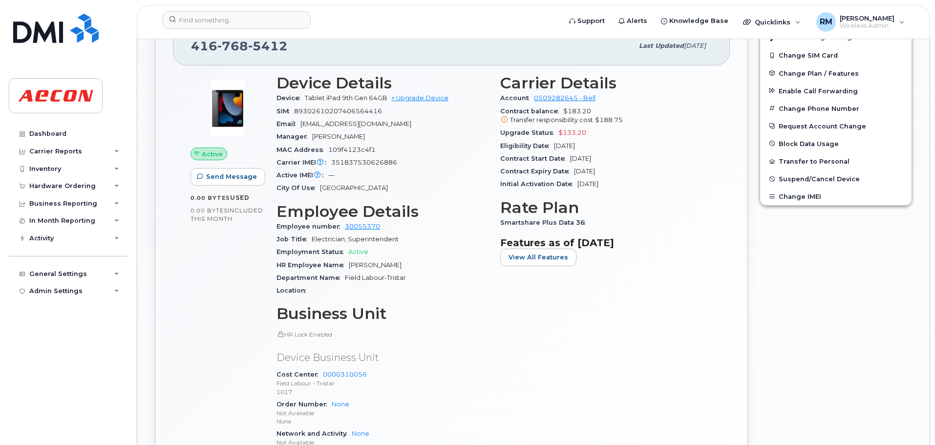
scroll to position [342, 0]
drag, startPoint x: 349, startPoint y: 264, endPoint x: 404, endPoint y: 266, distance: 54.3
click at [404, 266] on div "HR Employee Name Chris Connelly" at bounding box center [383, 265] width 212 height 13
copy span "Chris Connelly"
click at [242, 21] on input at bounding box center [237, 20] width 148 height 18
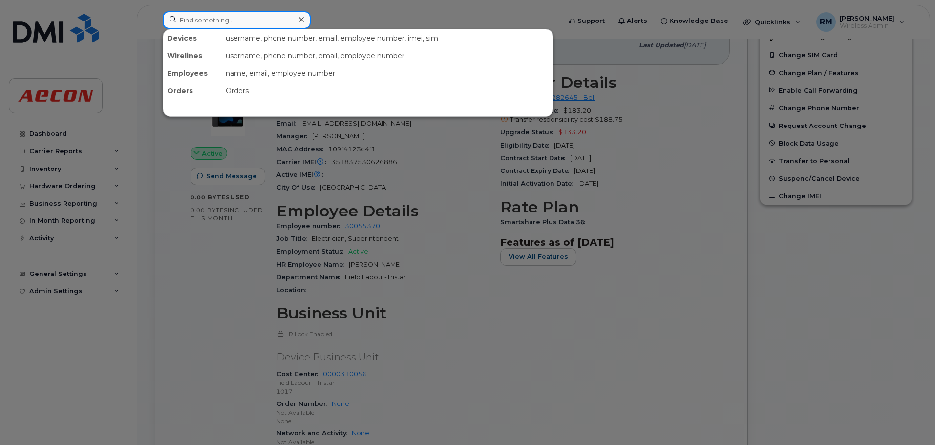
paste input "4165741510"
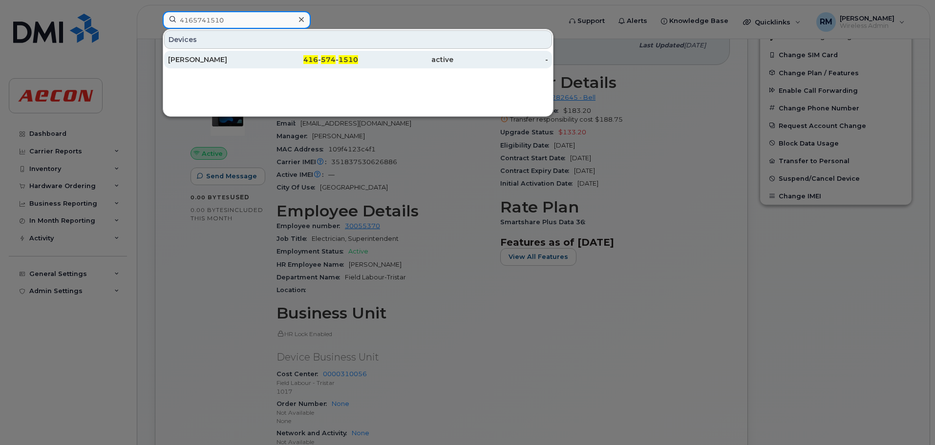
type input "4165741510"
click at [353, 59] on span "1510" at bounding box center [349, 59] width 20 height 9
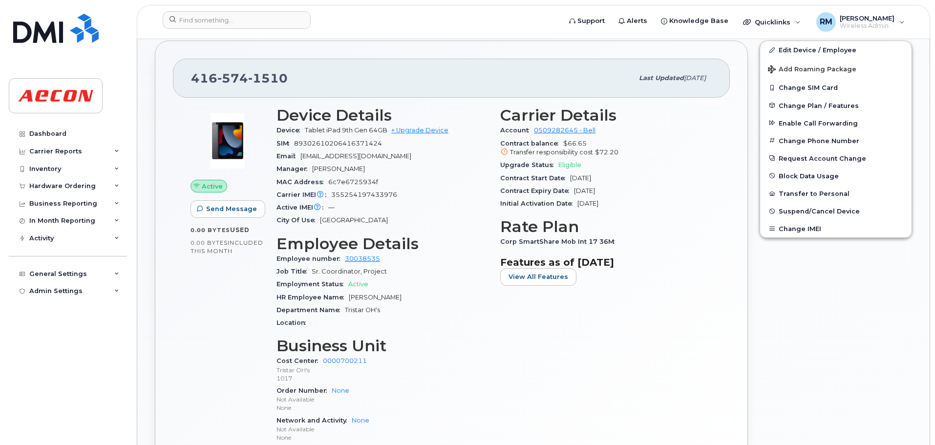
scroll to position [342, 0]
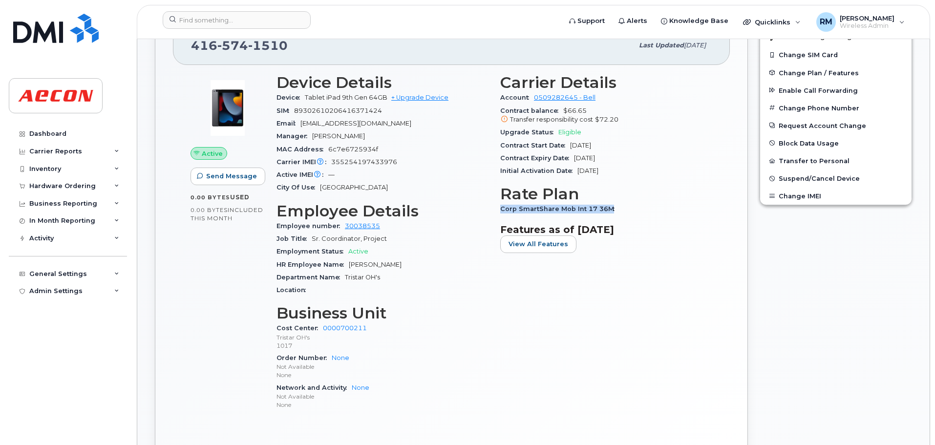
drag, startPoint x: 500, startPoint y: 208, endPoint x: 644, endPoint y: 208, distance: 143.2
click at [644, 208] on div "Corp SmartShare Mob Int 17 36M" at bounding box center [606, 209] width 212 height 13
copy span "Corp SmartShare Mob Int 17 36M"
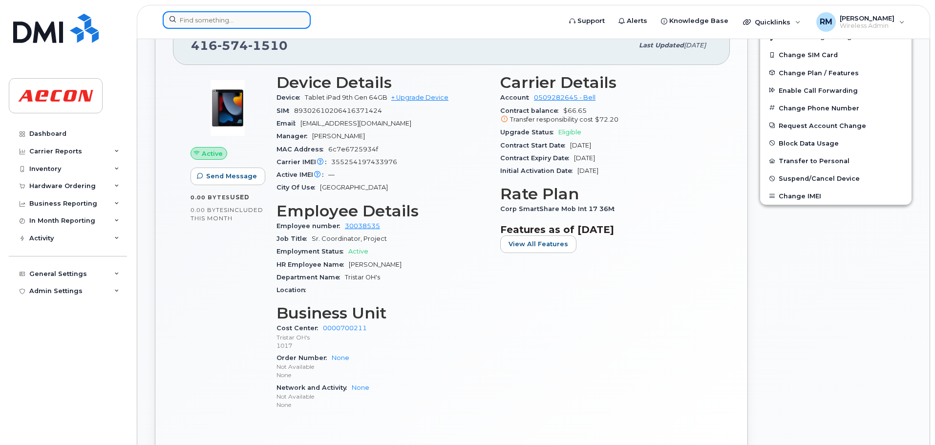
click at [228, 14] on input at bounding box center [237, 20] width 148 height 18
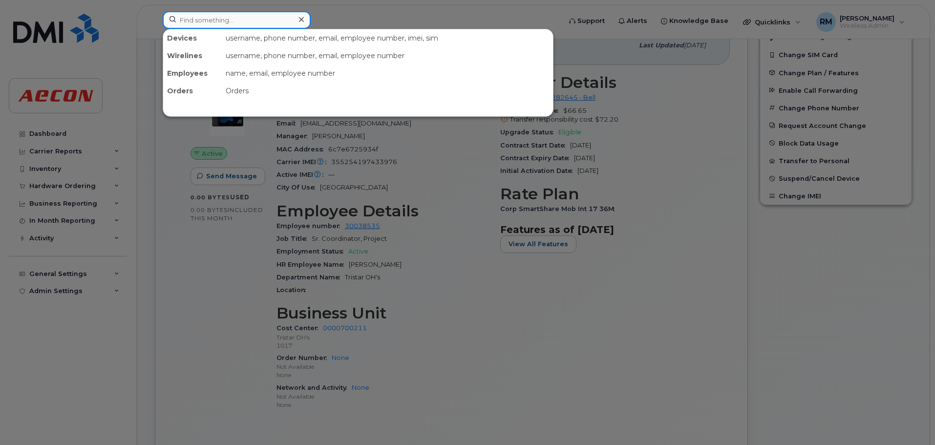
paste input "4167294762"
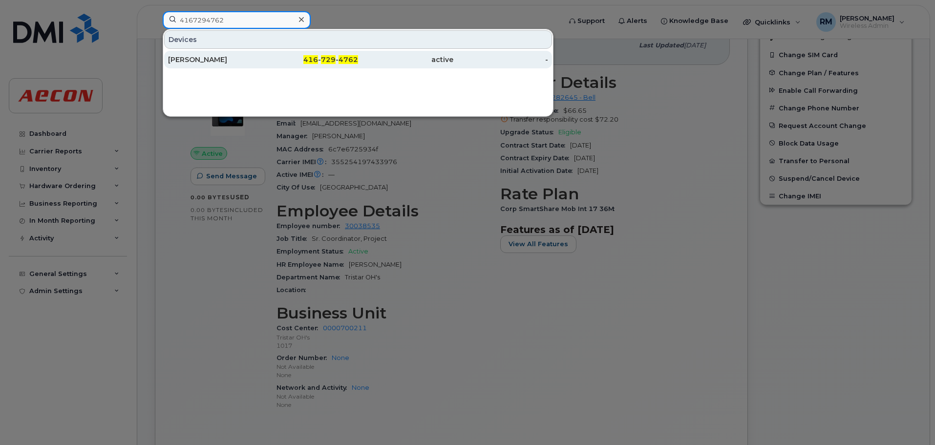
type input "4167294762"
click at [330, 57] on span "729" at bounding box center [328, 59] width 15 height 9
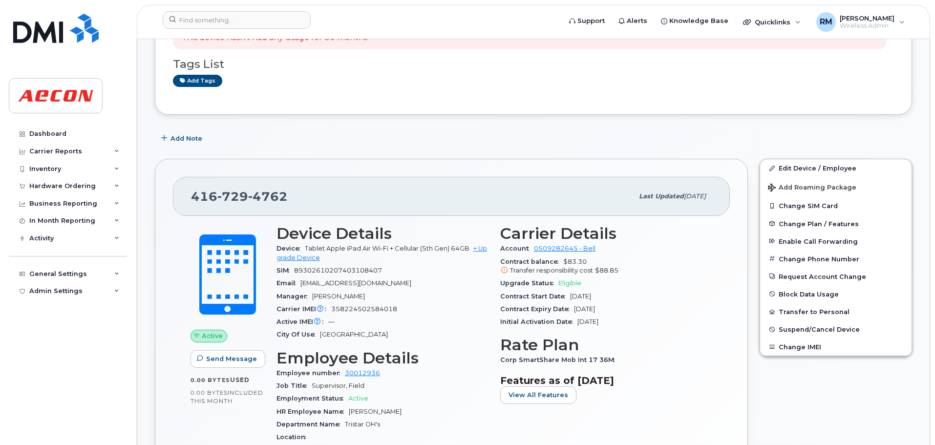
scroll to position [244, 0]
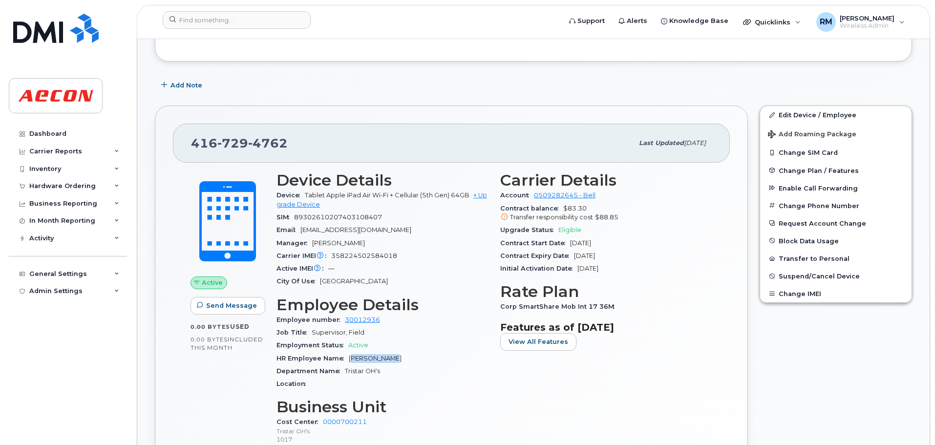
drag, startPoint x: 350, startPoint y: 358, endPoint x: 405, endPoint y: 358, distance: 54.7
click at [405, 358] on div "HR Employee Name [PERSON_NAME]" at bounding box center [383, 358] width 212 height 13
drag, startPoint x: 348, startPoint y: 356, endPoint x: 415, endPoint y: 356, distance: 66.5
click at [415, 356] on div "HR Employee Name [PERSON_NAME]" at bounding box center [383, 358] width 212 height 13
copy span "James Martin"
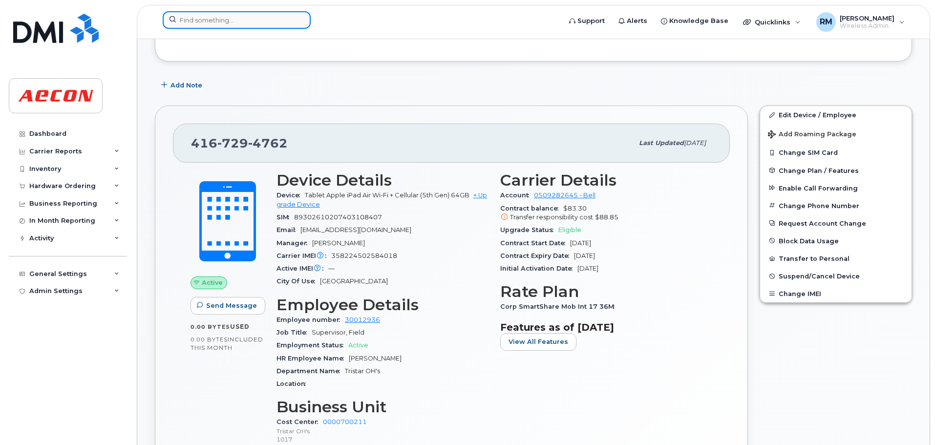
click at [208, 17] on input at bounding box center [237, 20] width 148 height 18
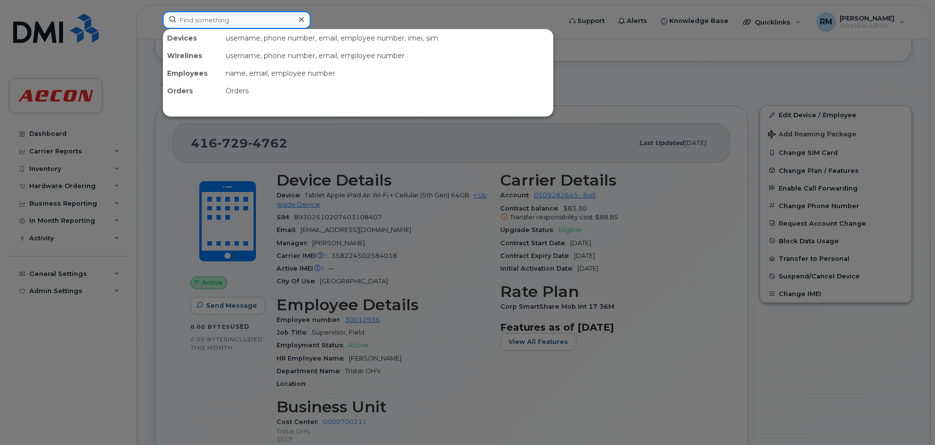
paste input "6472377762"
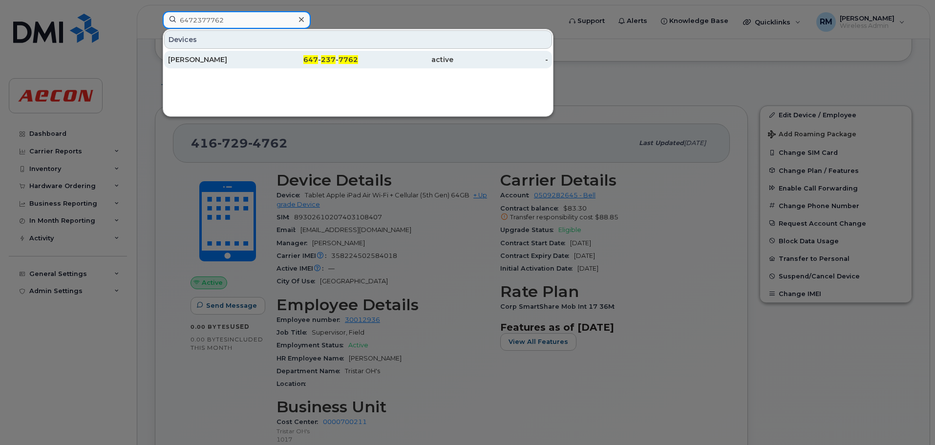
type input "6472377762"
click at [338, 61] on div "647 - 237 - 7762" at bounding box center [310, 60] width 95 height 10
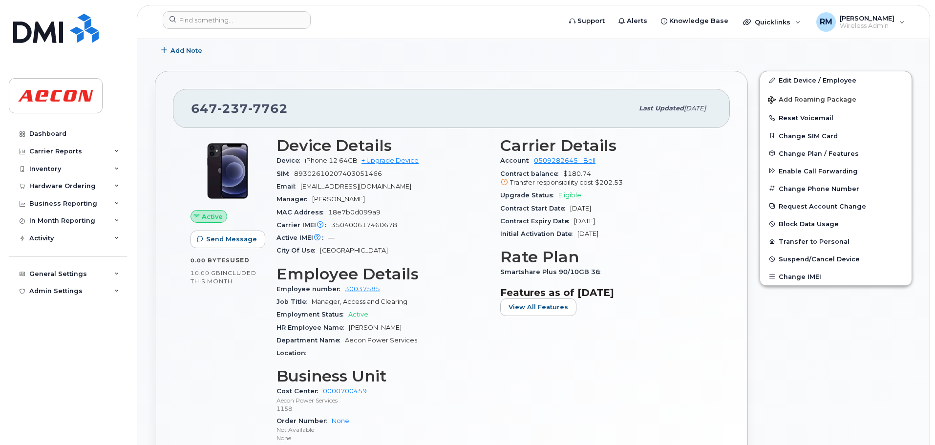
scroll to position [293, 0]
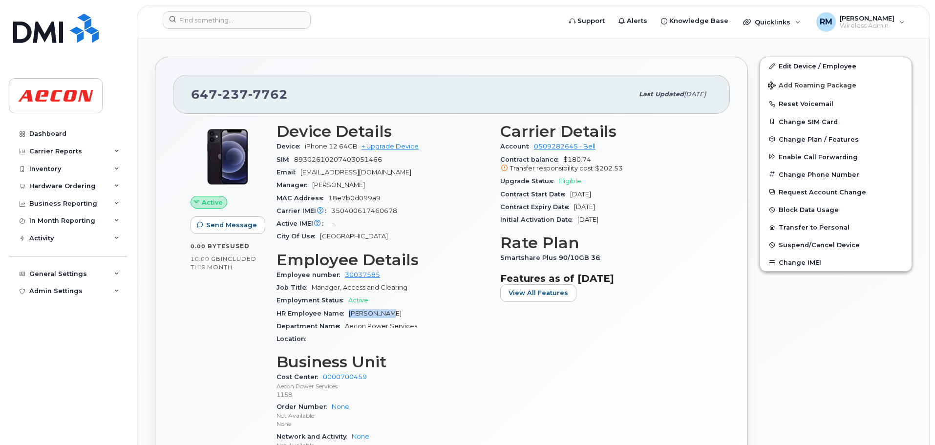
drag, startPoint x: 348, startPoint y: 314, endPoint x: 389, endPoint y: 314, distance: 40.6
click at [389, 314] on div "HR Employee Name [PERSON_NAME]" at bounding box center [383, 313] width 212 height 13
copy span "[PERSON_NAME]"
click at [219, 20] on input at bounding box center [237, 20] width 148 height 18
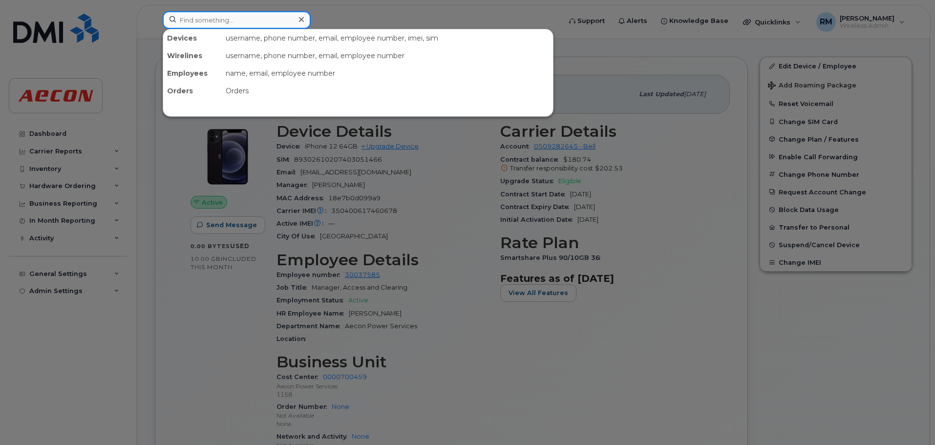
paste input "2044305354"
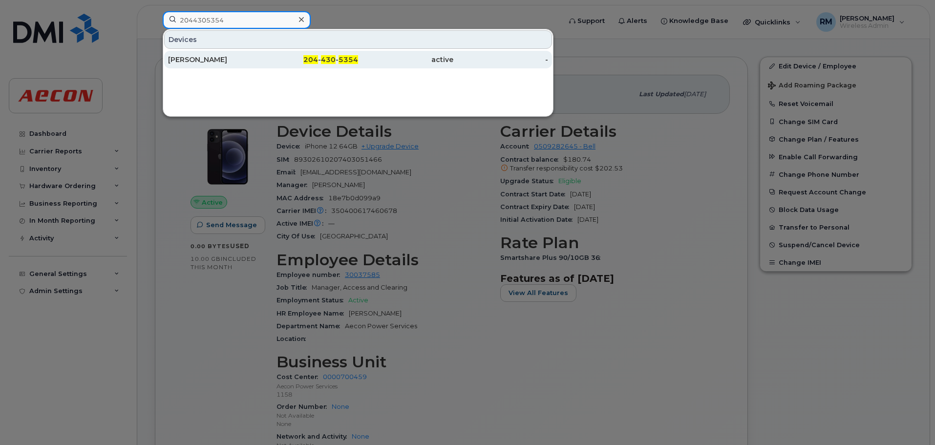
type input "2044305354"
click at [334, 56] on span "430" at bounding box center [328, 59] width 15 height 9
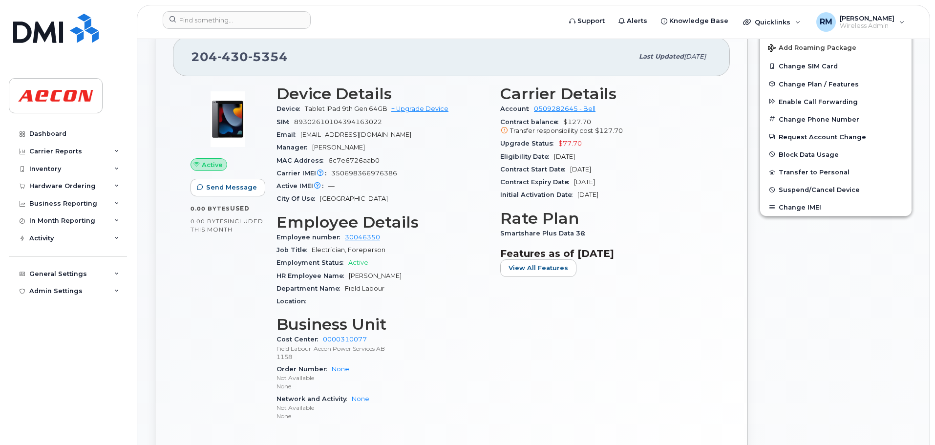
scroll to position [342, 0]
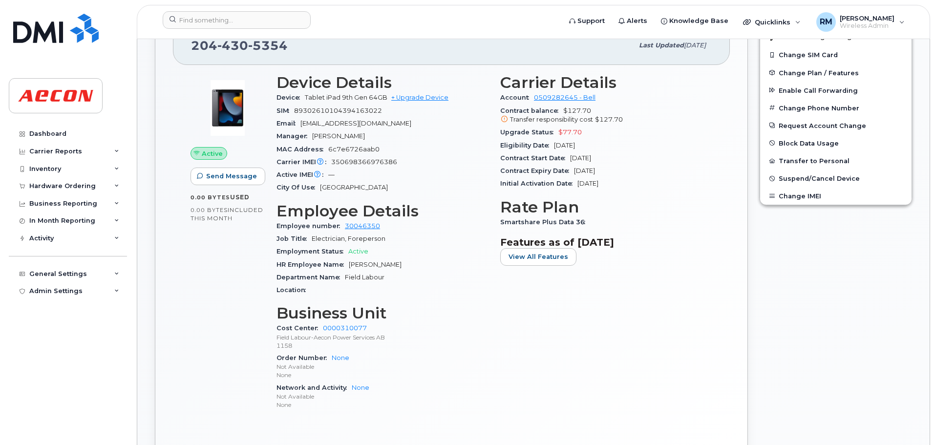
drag, startPoint x: 349, startPoint y: 263, endPoint x: 407, endPoint y: 269, distance: 58.0
click at [407, 269] on div "HR Employee Name Richard Crozier" at bounding box center [383, 265] width 212 height 13
copy span "Richard Crozier"
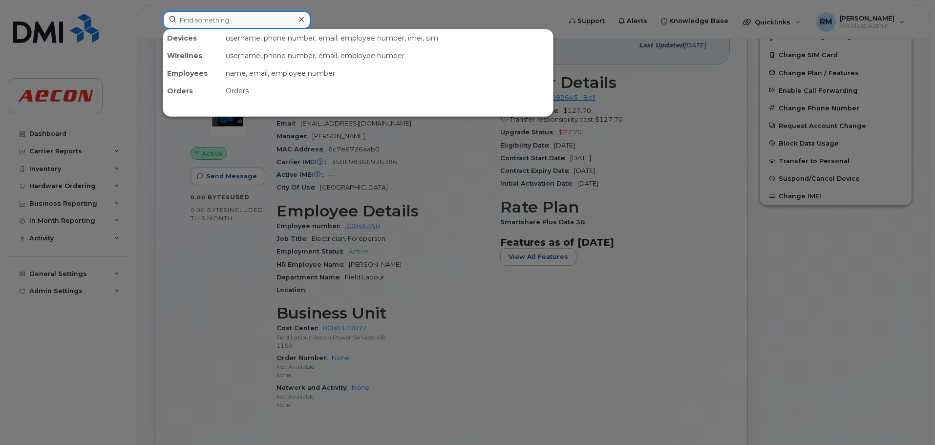
click at [212, 19] on input at bounding box center [237, 20] width 148 height 18
paste input "5193586325"
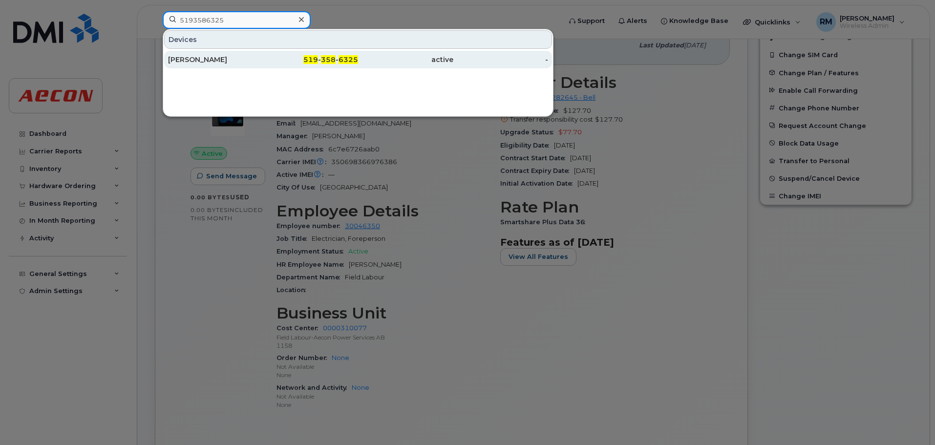
type input "5193586325"
click at [318, 60] on span "519" at bounding box center [310, 59] width 15 height 9
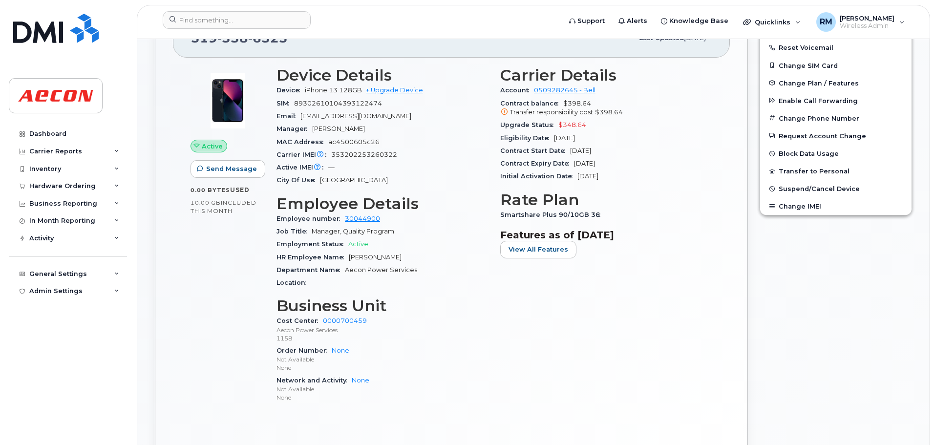
scroll to position [391, 0]
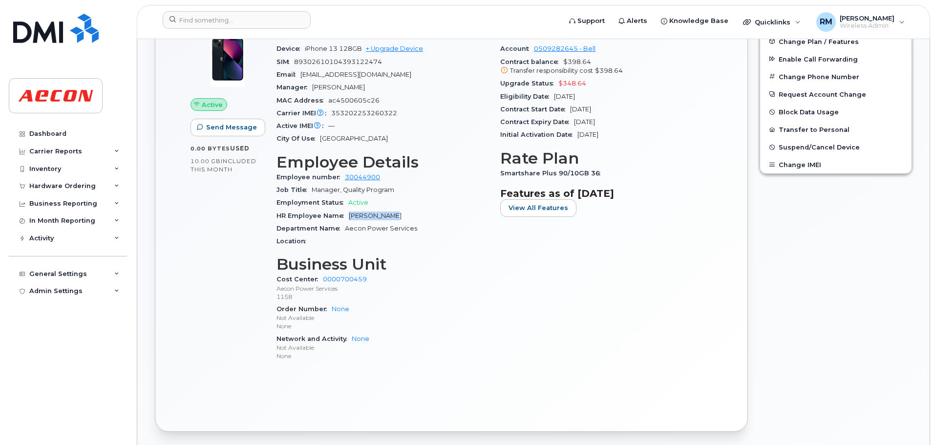
drag, startPoint x: 349, startPoint y: 216, endPoint x: 413, endPoint y: 217, distance: 64.5
click at [413, 217] on div "HR Employee Name Colin Thomas" at bounding box center [383, 216] width 212 height 13
copy span "[PERSON_NAME]"
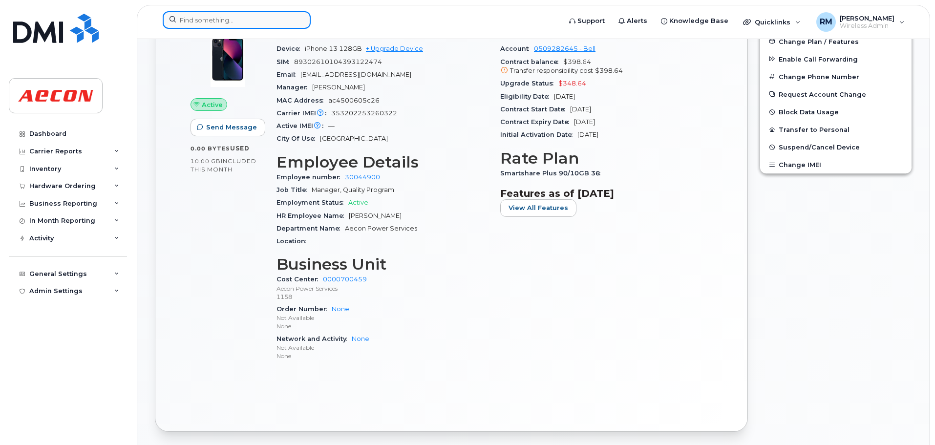
click at [208, 21] on input at bounding box center [237, 20] width 148 height 18
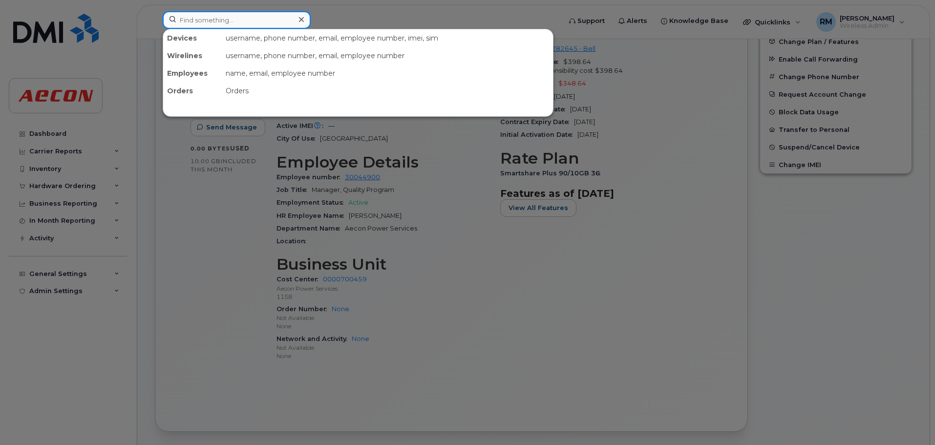
paste input "5193582826"
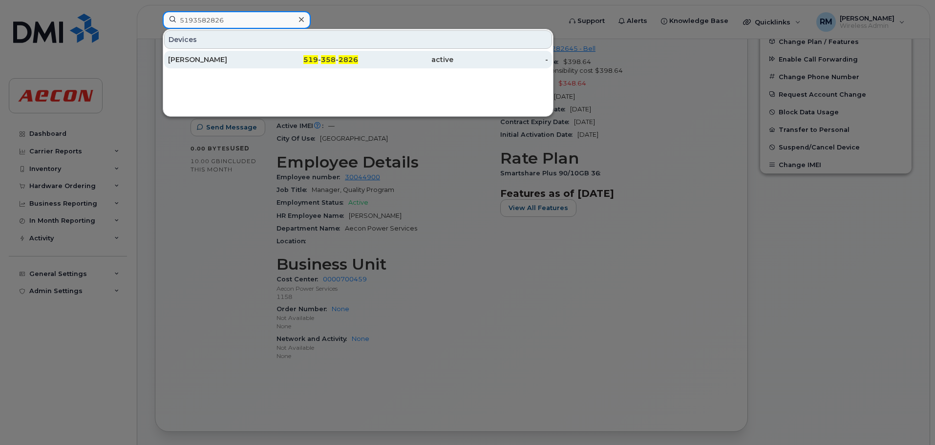
type input "5193582826"
click at [331, 55] on div "519 - 358 - 2826" at bounding box center [310, 60] width 95 height 10
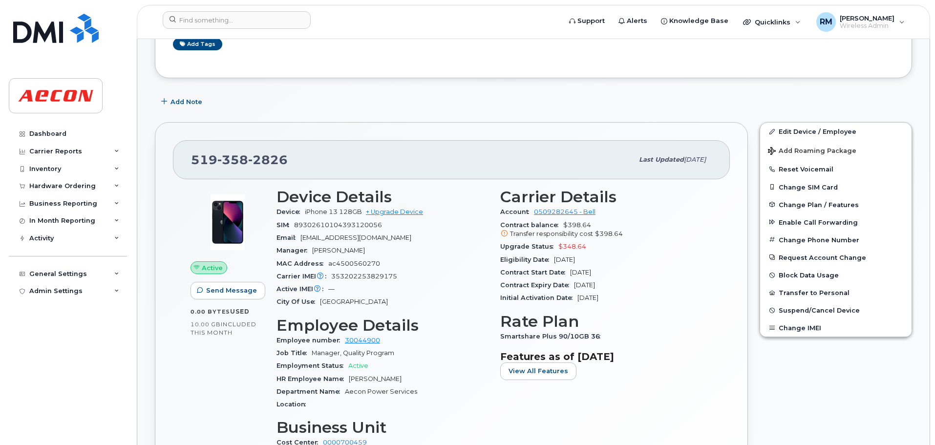
scroll to position [244, 0]
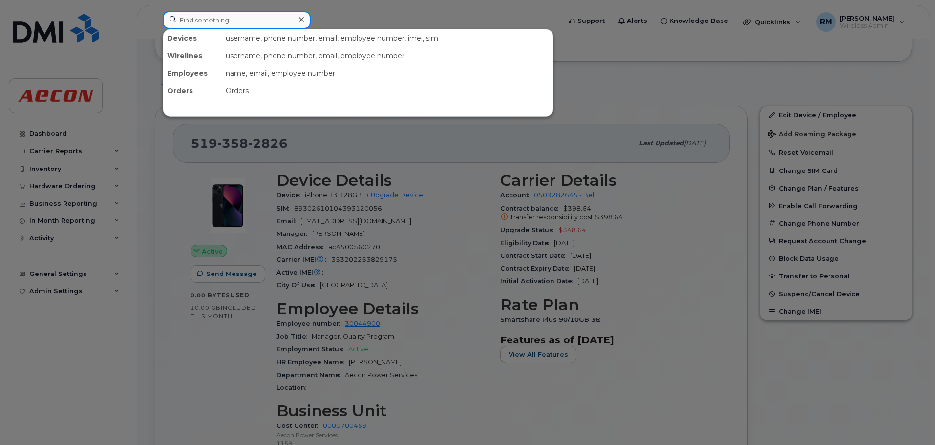
click at [197, 21] on input at bounding box center [237, 20] width 148 height 18
paste input "5873359017"
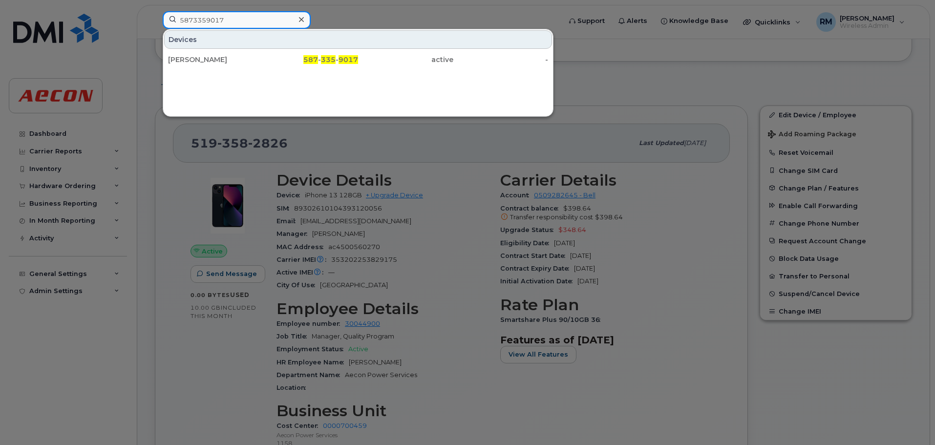
drag, startPoint x: 226, startPoint y: 22, endPoint x: 63, endPoint y: 22, distance: 163.2
click at [155, 22] on div "5873359017 Devices Jordan Thomas 587 - 335 - 9017 active -" at bounding box center [359, 22] width 408 height 22
paste input "193586325"
drag, startPoint x: 228, startPoint y: 19, endPoint x: 77, endPoint y: 20, distance: 151.5
click at [155, 20] on div "5193586325 Devices Colin Thomas 519 - 358 - 6325 active -" at bounding box center [359, 22] width 408 height 22
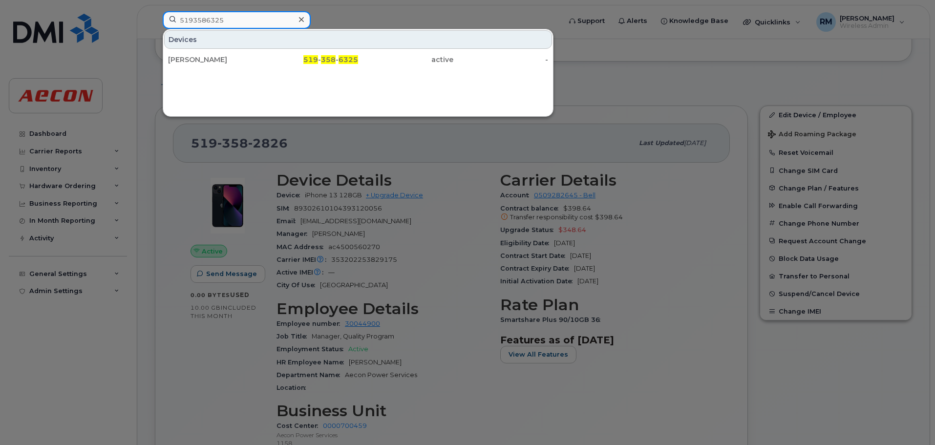
paste input "2826"
drag, startPoint x: 225, startPoint y: 19, endPoint x: 15, endPoint y: 19, distance: 210.2
click at [155, 19] on div "5193582826 Devices Colin Thomas 519 - 358 - 2826 active -" at bounding box center [359, 22] width 408 height 22
paste input "873359017"
type input "5873359017"
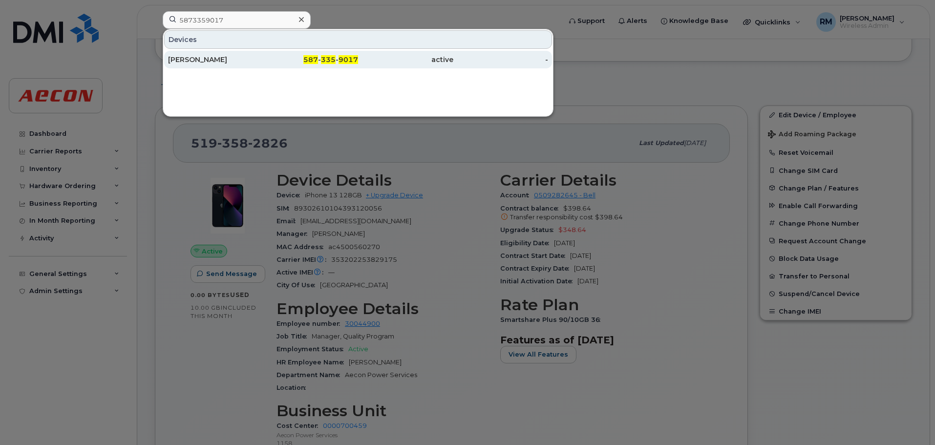
click at [358, 66] on div "587 - 335 - 9017" at bounding box center [405, 60] width 95 height 18
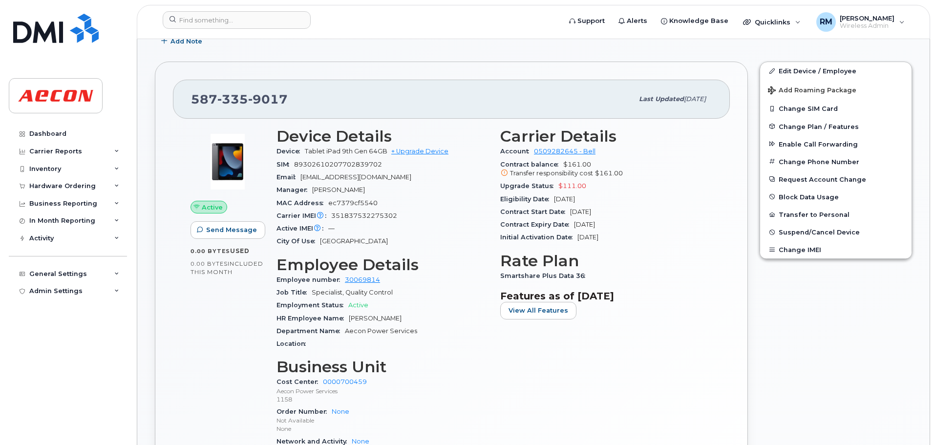
scroll to position [293, 0]
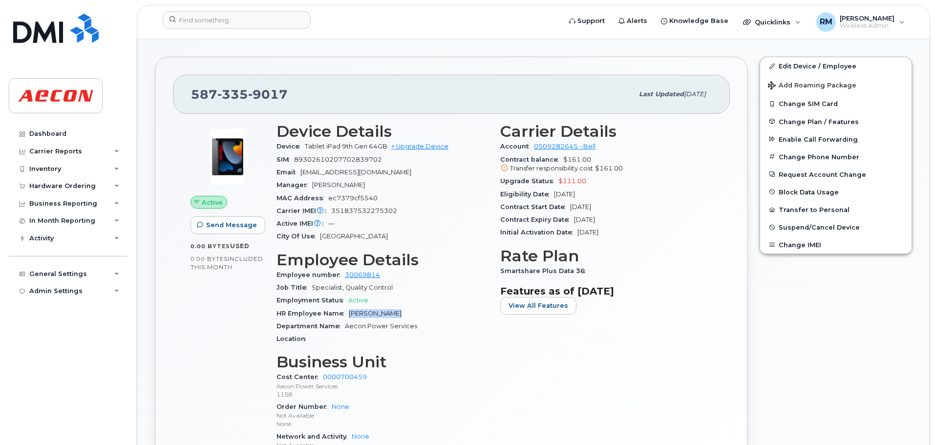
drag, startPoint x: 396, startPoint y: 315, endPoint x: 347, endPoint y: 312, distance: 49.0
click at [347, 312] on div "HR Employee Name [PERSON_NAME]" at bounding box center [383, 313] width 212 height 13
copy span "[PERSON_NAME]"
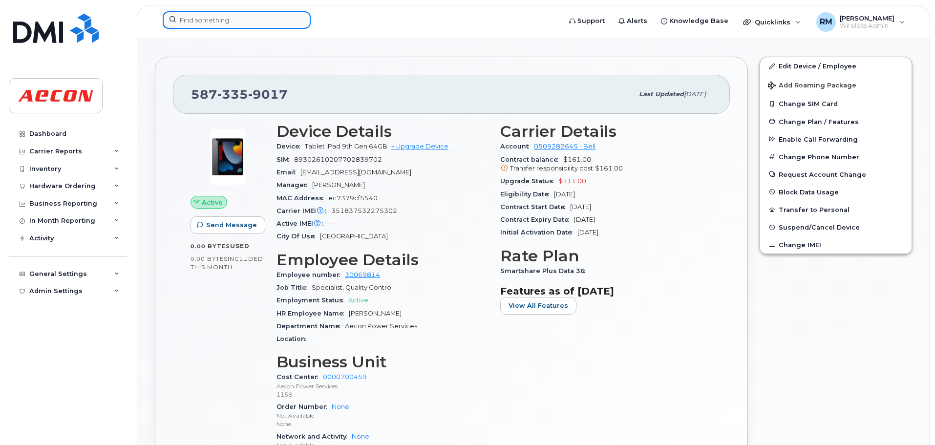
click at [206, 15] on input at bounding box center [237, 20] width 148 height 18
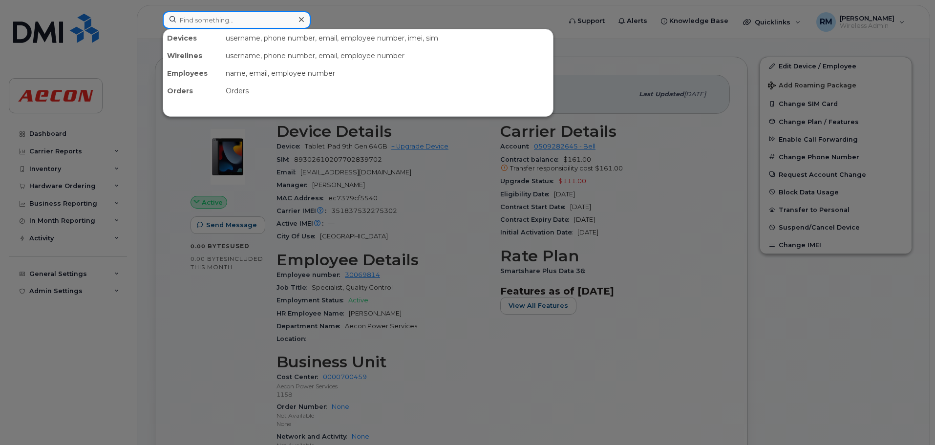
paste input "2265423321"
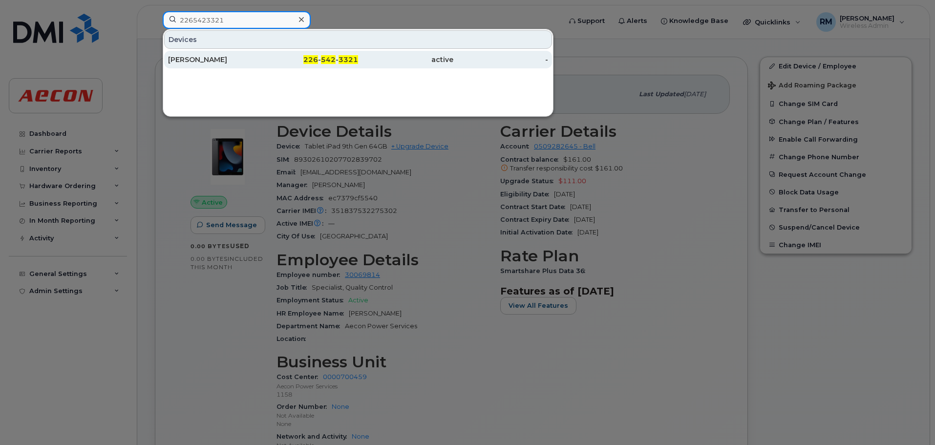
type input "2265423321"
drag, startPoint x: 310, startPoint y: 62, endPoint x: 291, endPoint y: 63, distance: 19.1
click at [310, 62] on span "226" at bounding box center [310, 59] width 15 height 9
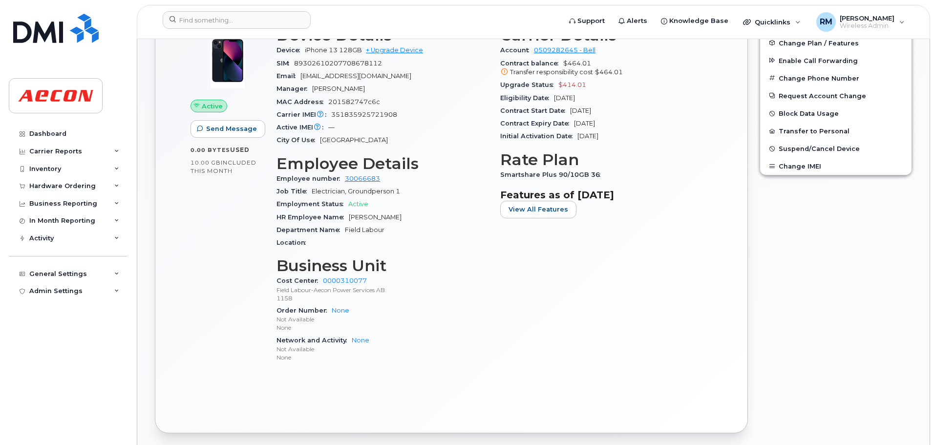
scroll to position [244, 0]
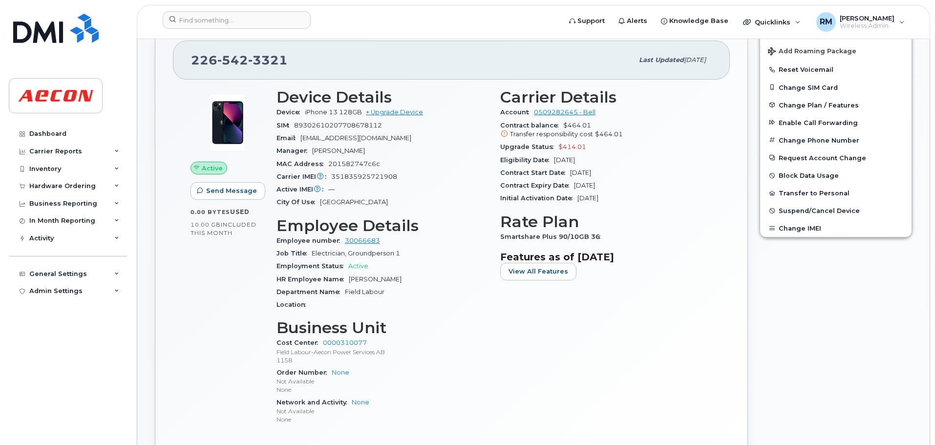
drag, startPoint x: 348, startPoint y: 279, endPoint x: 424, endPoint y: 279, distance: 75.8
click at [424, 279] on div "HR Employee Name Tyson Woodhouse" at bounding box center [383, 279] width 212 height 13
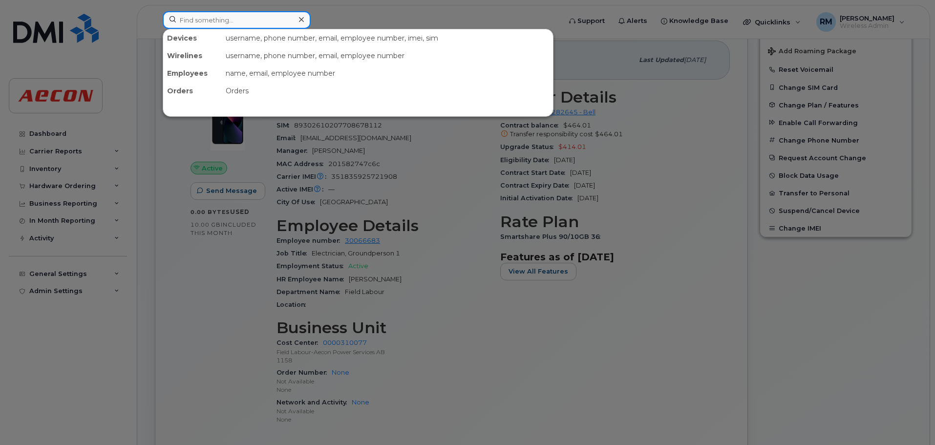
click at [251, 19] on input at bounding box center [237, 20] width 148 height 18
paste input "4164527352"
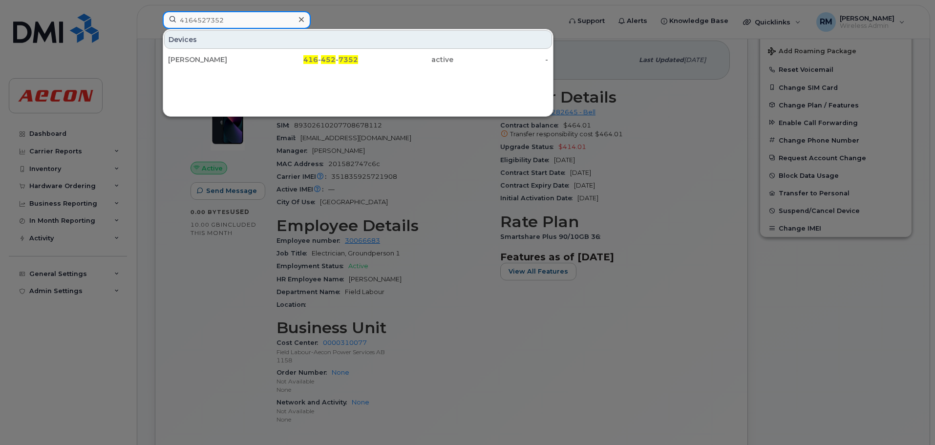
type input "4164527352"
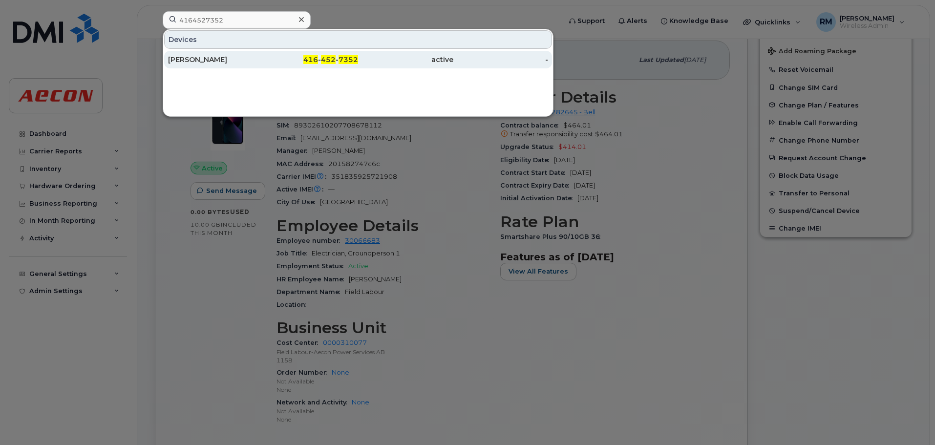
drag, startPoint x: 323, startPoint y: 59, endPoint x: 315, endPoint y: 61, distance: 7.7
click at [322, 59] on span "452" at bounding box center [328, 59] width 15 height 9
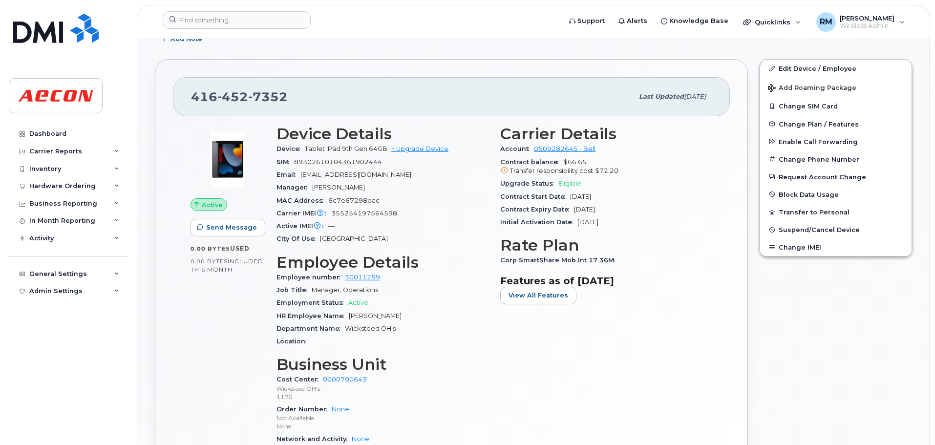
scroll to position [342, 0]
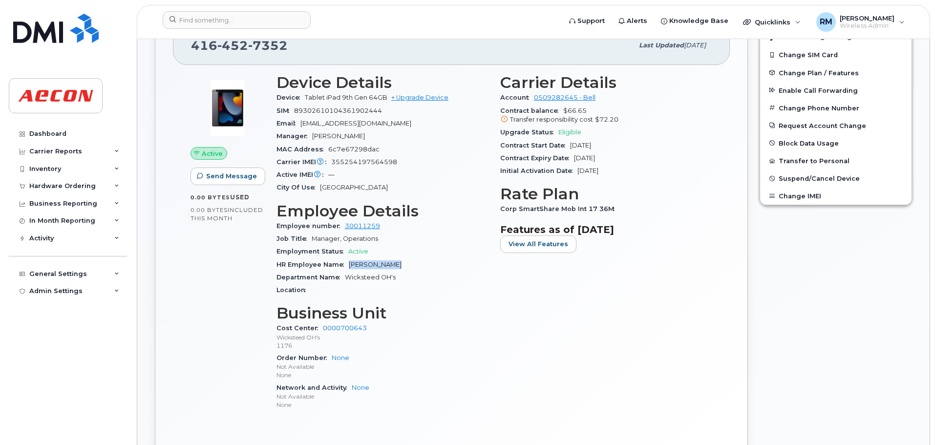
drag, startPoint x: 349, startPoint y: 263, endPoint x: 400, endPoint y: 263, distance: 51.3
click at [400, 263] on div "HR Employee Name Graham Wilson" at bounding box center [383, 265] width 212 height 13
copy span "Graham Wilson"
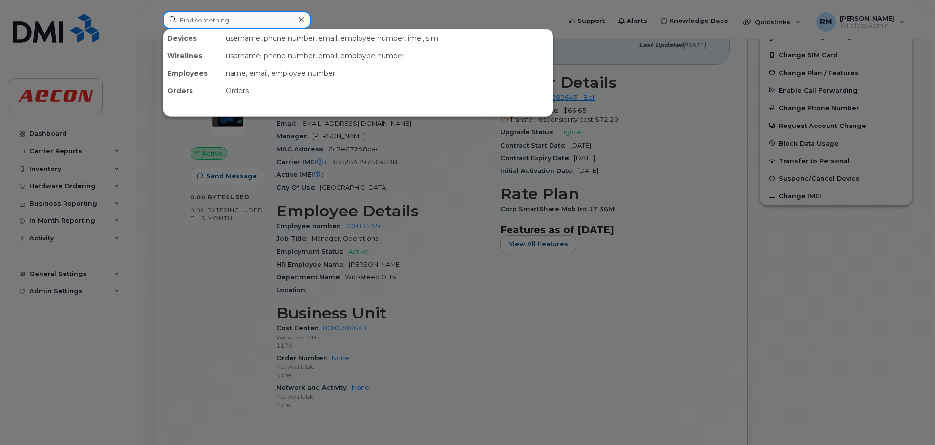
click at [196, 23] on input at bounding box center [237, 20] width 148 height 18
paste input "2265423321"
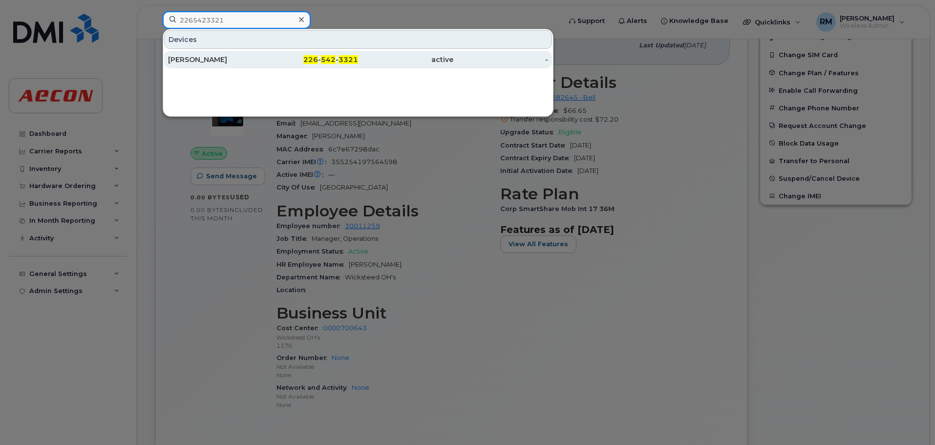
type input "2265423321"
click at [358, 55] on div "226 - 542 - 3321" at bounding box center [405, 60] width 95 height 18
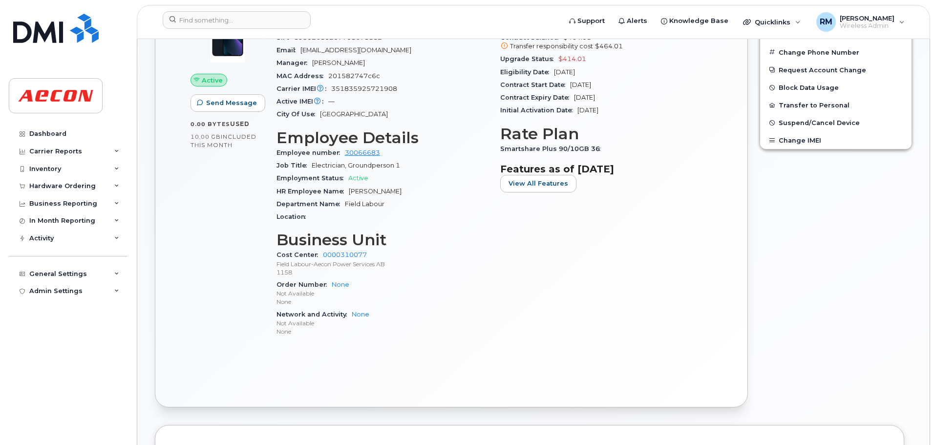
scroll to position [333, 0]
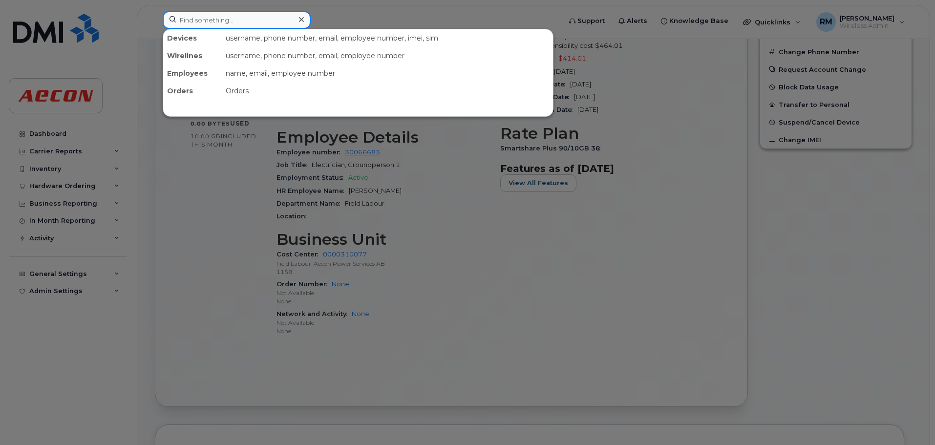
click at [240, 22] on input at bounding box center [237, 20] width 148 height 18
paste input "6475949189"
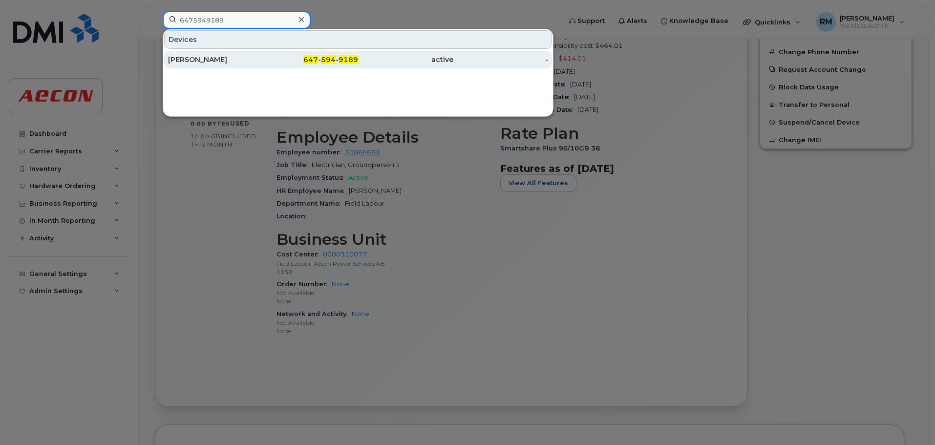
type input "6475949189"
click at [325, 60] on span "594" at bounding box center [328, 59] width 15 height 9
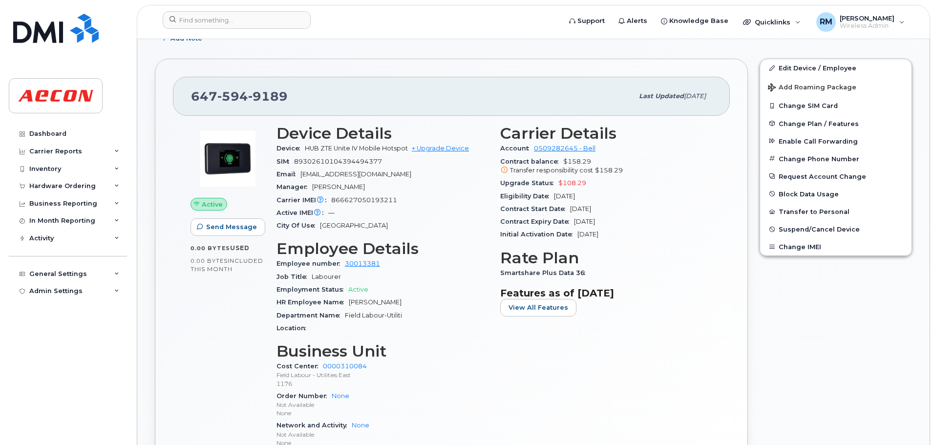
scroll to position [293, 0]
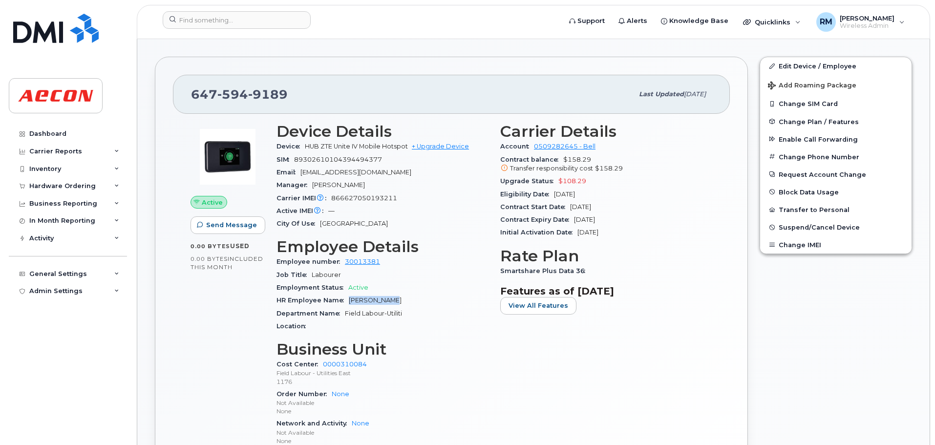
drag, startPoint x: 348, startPoint y: 300, endPoint x: 400, endPoint y: 301, distance: 51.3
click at [400, 301] on div "HR Employee Name [PERSON_NAME]" at bounding box center [383, 300] width 212 height 13
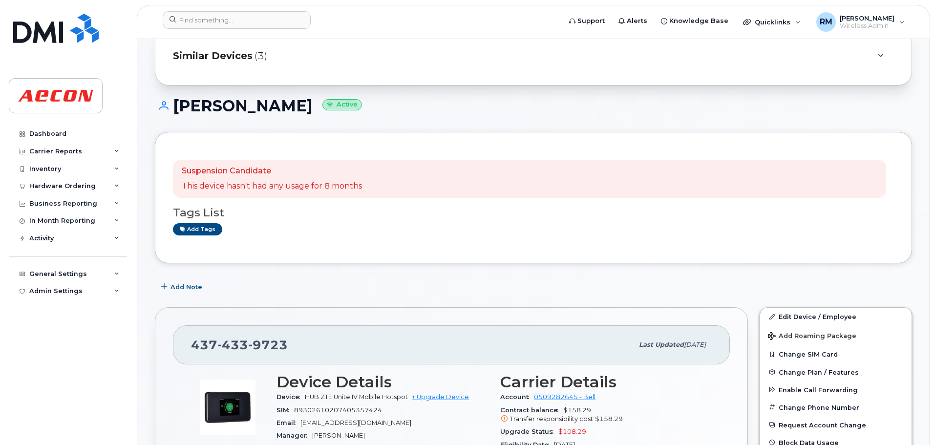
scroll to position [244, 0]
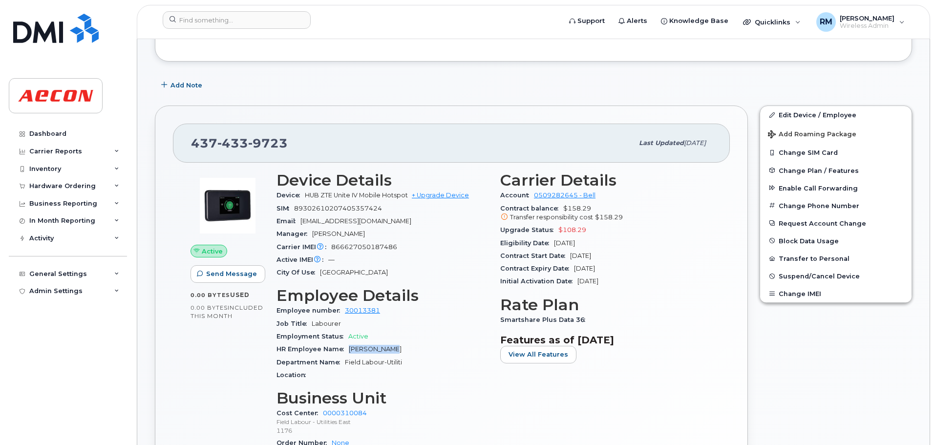
drag, startPoint x: 349, startPoint y: 349, endPoint x: 390, endPoint y: 349, distance: 41.1
click at [390, 349] on div "HR Employee Name [PERSON_NAME]" at bounding box center [383, 349] width 212 height 13
copy span "[PERSON_NAME]"
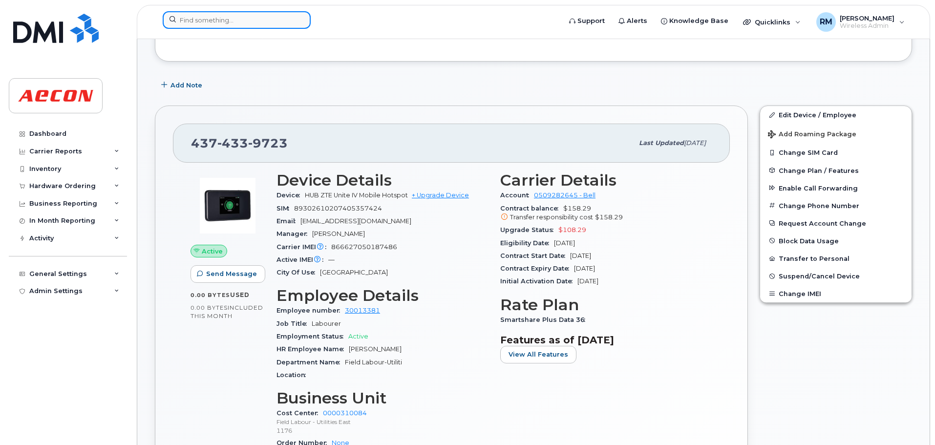
click at [207, 20] on input at bounding box center [237, 20] width 148 height 18
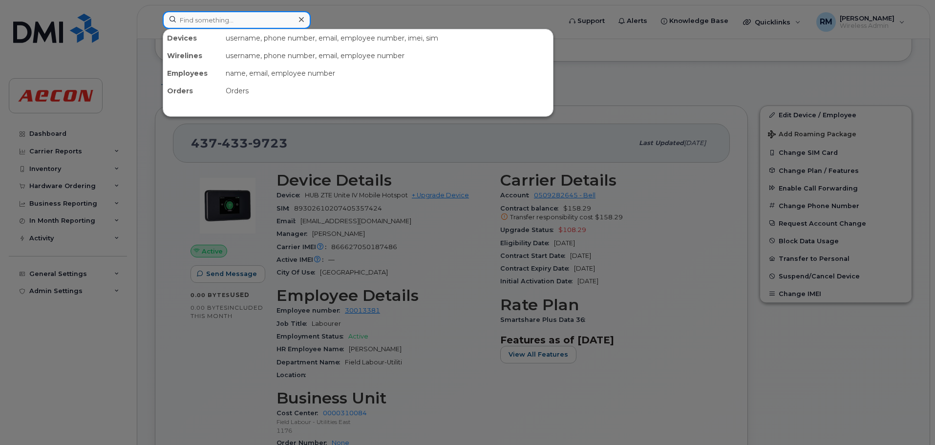
paste input "6475949189"
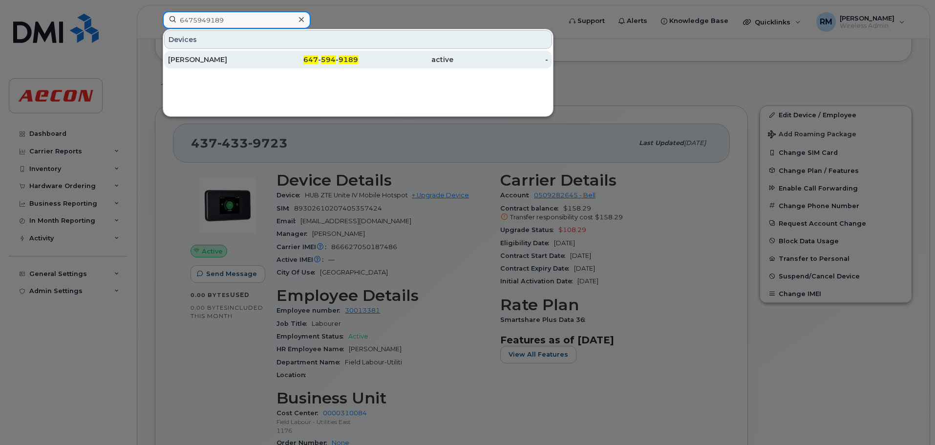
type input "6475949189"
click at [313, 59] on span "647" at bounding box center [310, 59] width 15 height 9
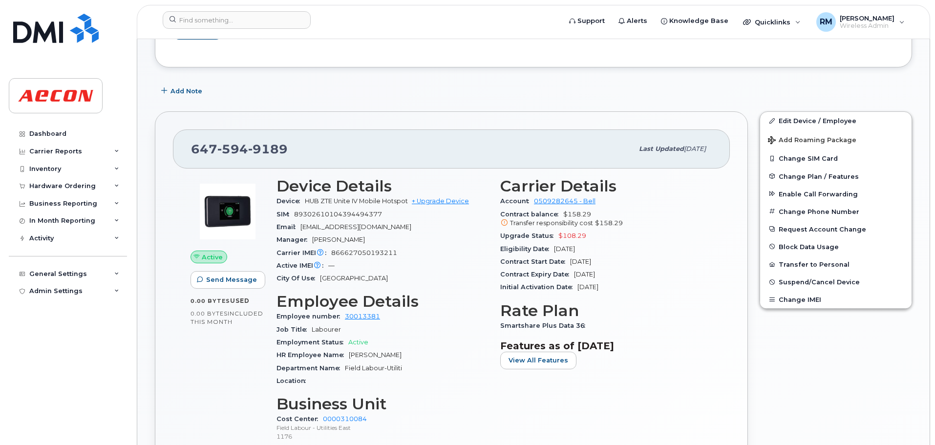
scroll to position [244, 0]
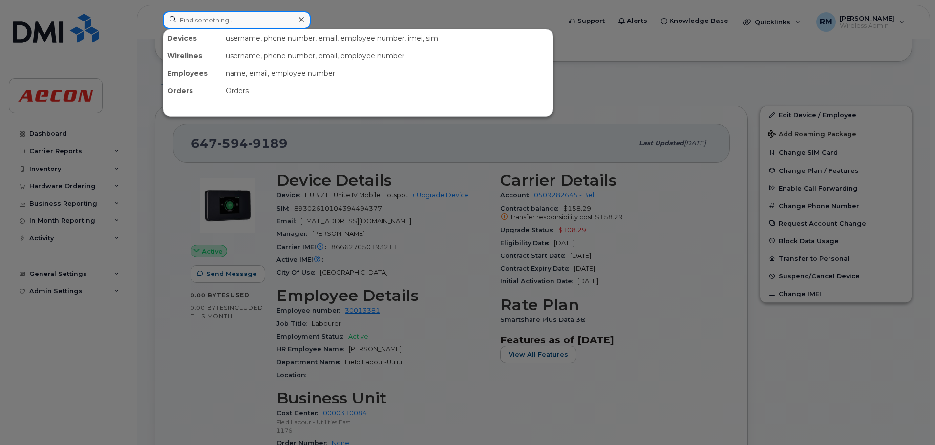
click at [256, 17] on input at bounding box center [237, 20] width 148 height 18
paste input "4373439696"
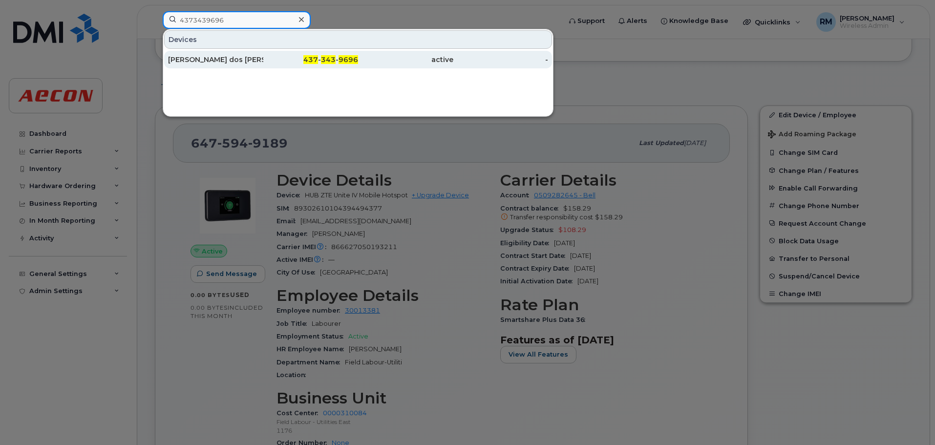
type input "4373439696"
click at [341, 55] on div "437 - 343 - 9696" at bounding box center [310, 60] width 95 height 10
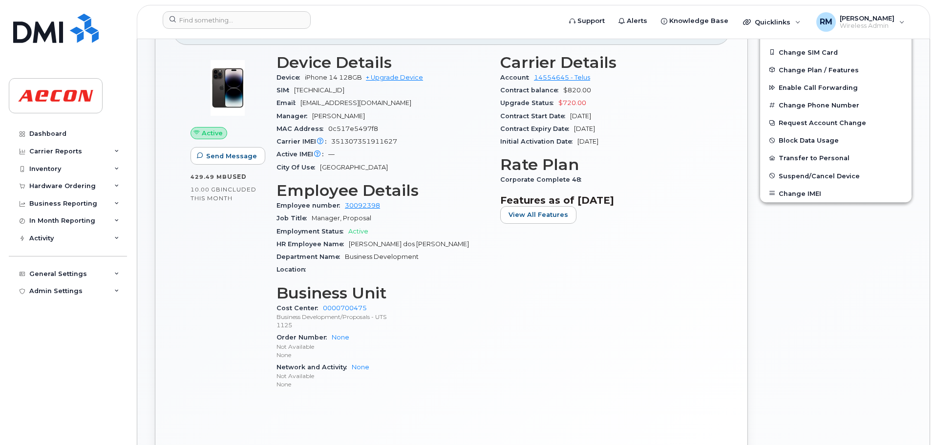
scroll to position [244, 0]
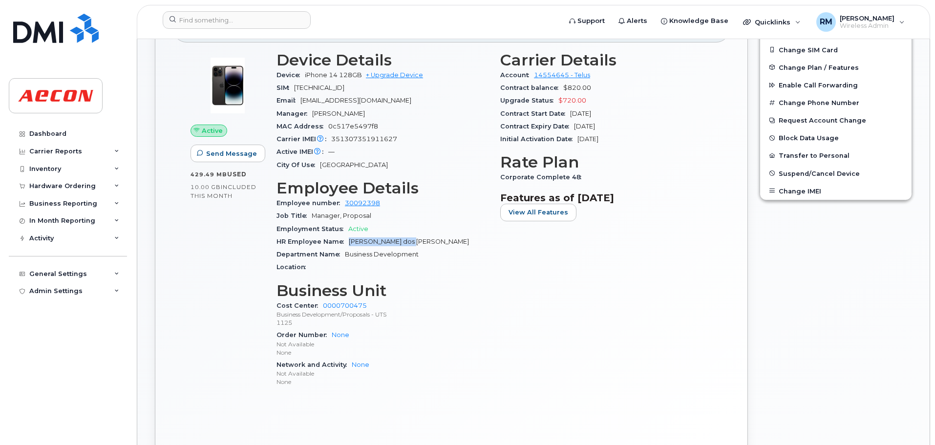
drag, startPoint x: 348, startPoint y: 242, endPoint x: 422, endPoint y: 241, distance: 73.3
click at [422, 241] on div "HR Employee Name [PERSON_NAME] dos [PERSON_NAME]" at bounding box center [383, 242] width 212 height 13
drag, startPoint x: 501, startPoint y: 175, endPoint x: 581, endPoint y: 173, distance: 80.2
click at [581, 173] on span "Corporate Complete 48" at bounding box center [543, 176] width 86 height 7
